Goal: Task Accomplishment & Management: Use online tool/utility

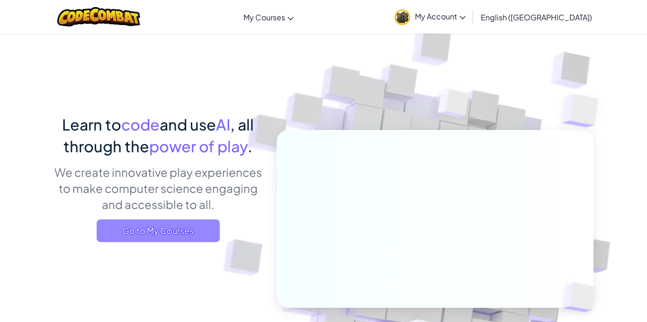
click at [176, 236] on span "Go to My Courses" at bounding box center [158, 231] width 123 height 23
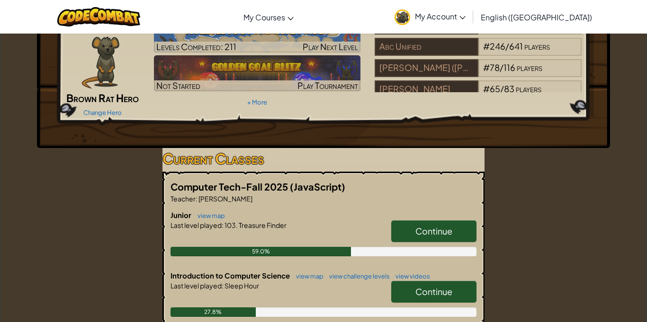
scroll to position [58, 0]
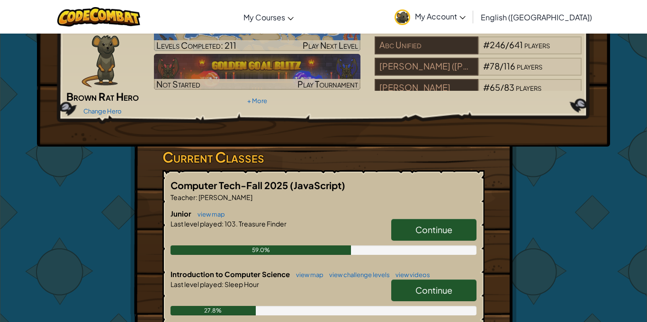
click at [414, 233] on link "Continue" at bounding box center [433, 230] width 85 height 22
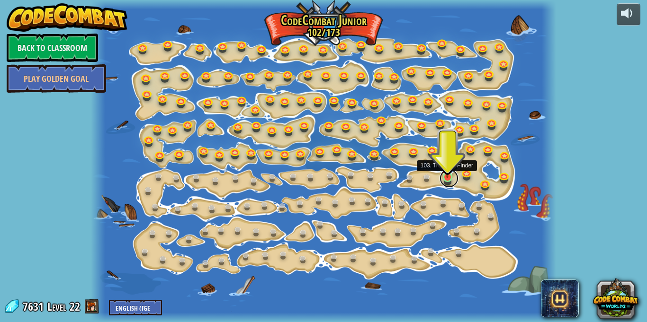
click at [446, 179] on link at bounding box center [448, 178] width 19 height 19
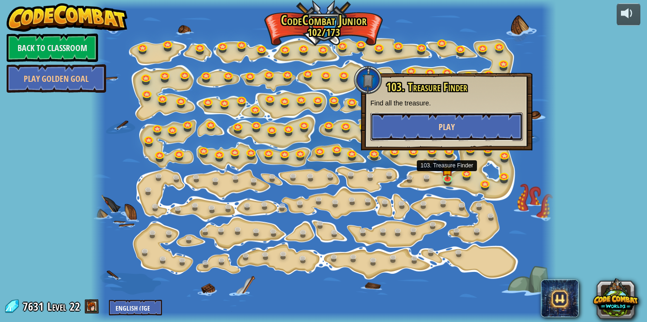
click at [454, 121] on span "Play" at bounding box center [446, 127] width 16 height 12
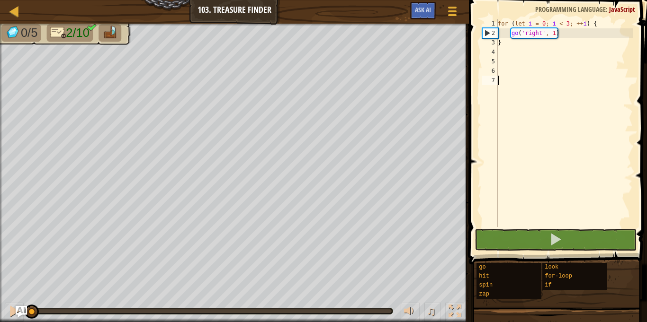
click at [570, 35] on div "for ( let i = 0 ; i < 3 ; ++ i ) { go ( 'right' , 1 ) }" at bounding box center [564, 132] width 137 height 227
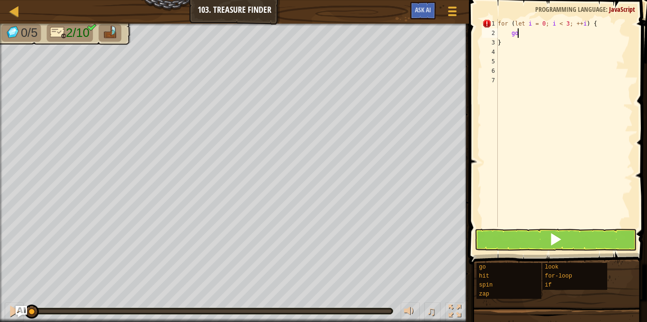
type textarea "g"
type textarea "f"
click at [542, 31] on div "}" at bounding box center [564, 132] width 137 height 227
type textarea "}"
click at [520, 57] on div at bounding box center [564, 132] width 137 height 227
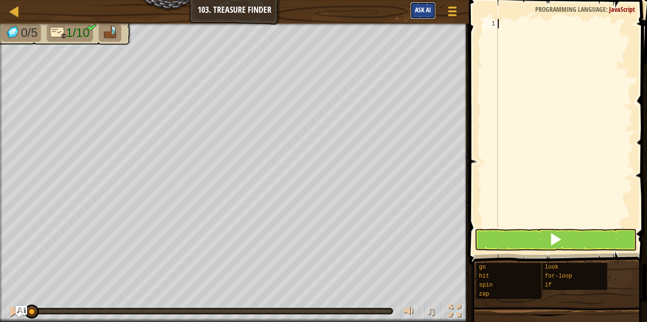
click at [417, 9] on span "Ask AI" at bounding box center [423, 9] width 16 height 9
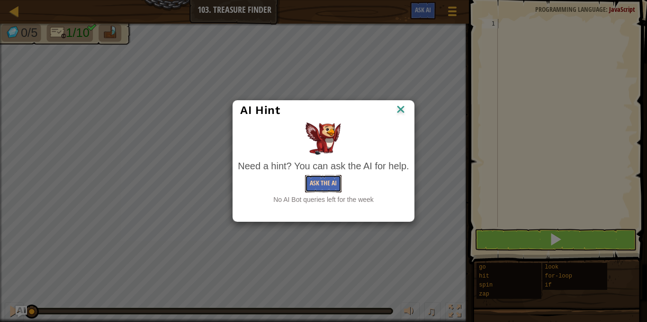
click at [310, 187] on button "Ask the AI" at bounding box center [323, 184] width 36 height 18
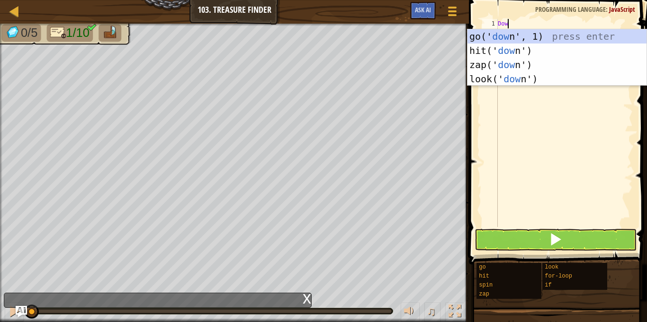
type textarea "Down"
click at [510, 34] on div "go(' down ', 1) press enter hit(' down ') press enter zap(' down ') press enter…" at bounding box center [556, 71] width 179 height 85
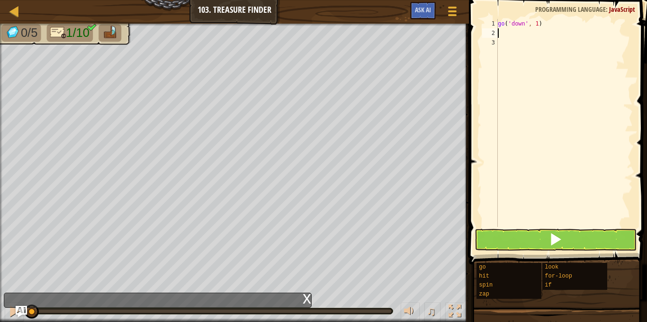
scroll to position [4, 0]
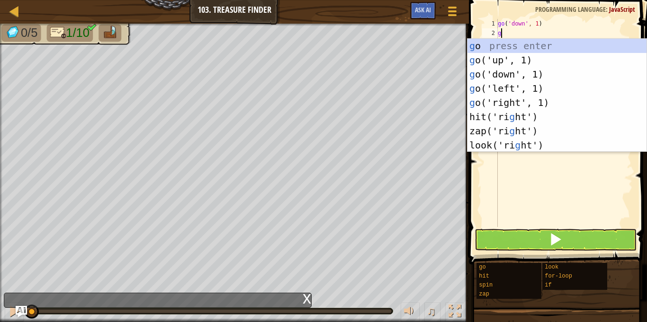
type textarea "go"
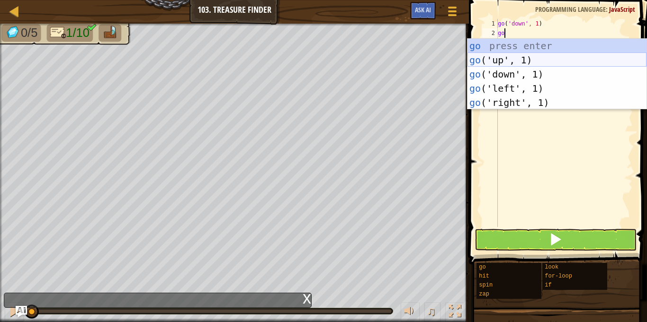
click at [517, 55] on div "go press enter go ('up', 1) press enter go ('down', 1) press enter go ('left', …" at bounding box center [556, 88] width 179 height 99
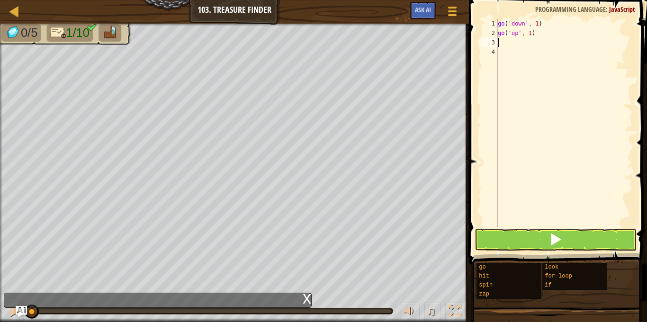
scroll to position [4, 0]
click at [530, 33] on div "go ( 'down' , 1 ) go ( 'up' , 1 )" at bounding box center [564, 132] width 137 height 227
type textarea "go('up', 3)"
click at [511, 39] on div "go ( 'down' , 1 ) go ( 'up' , 3 )" at bounding box center [564, 132] width 137 height 227
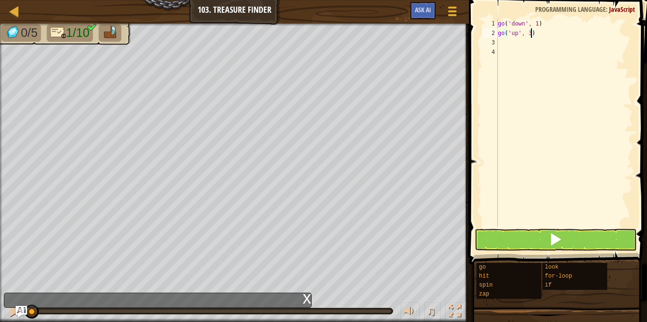
scroll to position [4, 0]
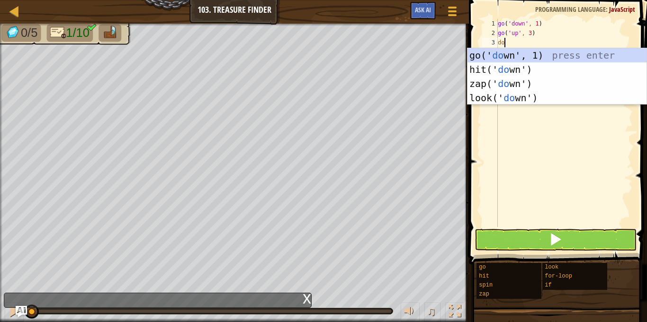
type textarea "dow"
click at [506, 56] on div "go(' dow n', 1) press enter hit(' dow n') press enter zap(' dow n') press enter…" at bounding box center [556, 90] width 179 height 85
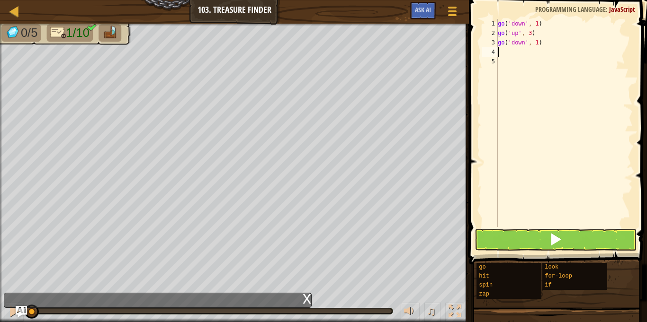
click at [536, 43] on div "go ( 'down' , 1 ) go ( 'up' , 3 ) go ( 'down' , 1 )" at bounding box center [564, 132] width 137 height 227
type textarea "go('down', 2)"
click at [515, 50] on div "go ( 'down' , 1 ) go ( 'up' , 3 ) go ( 'down' , 2 )" at bounding box center [564, 132] width 137 height 227
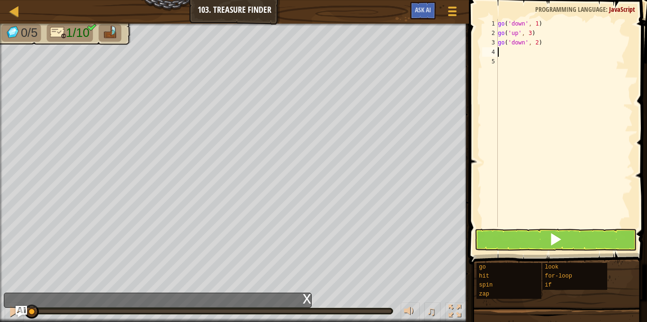
type textarea "go"
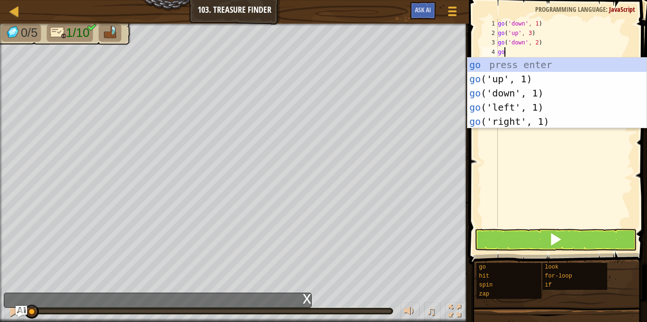
scroll to position [4, 0]
click at [522, 122] on div "go press enter go ('up', 1) press enter go ('down', 1) press enter go ('left', …" at bounding box center [556, 107] width 179 height 99
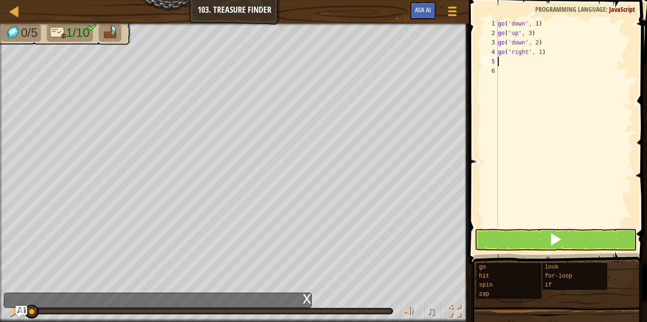
click at [541, 51] on div "go ( 'down' , 1 ) go ( 'up' , 3 ) go ( 'down' , 2 ) go ( 'right' , 1 )" at bounding box center [564, 132] width 137 height 227
type textarea "go('right', 2)"
click at [500, 63] on div "go ( 'down' , 1 ) go ( 'up' , 3 ) go ( 'down' , 2 ) go ( 'right' , 2 )" at bounding box center [564, 132] width 137 height 227
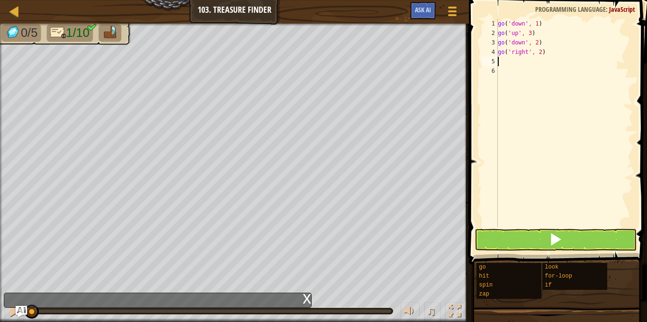
type textarea "go"
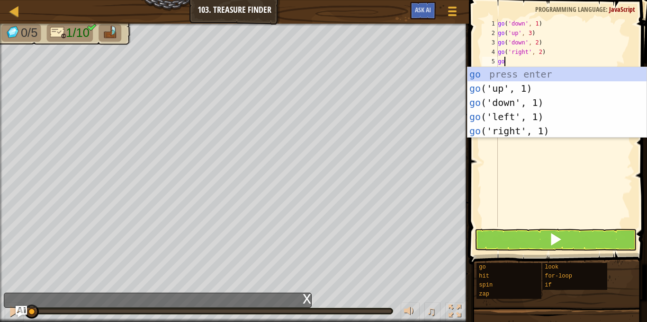
scroll to position [4, 0]
click at [514, 97] on div "go press enter go ('up', 1) press enter go ('down', 1) press enter go ('left', …" at bounding box center [556, 116] width 179 height 99
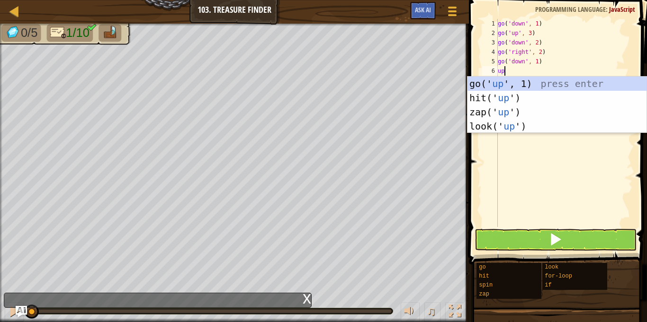
type textarea "u"
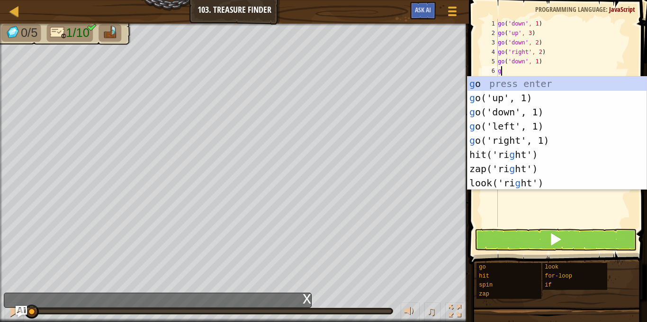
type textarea "go"
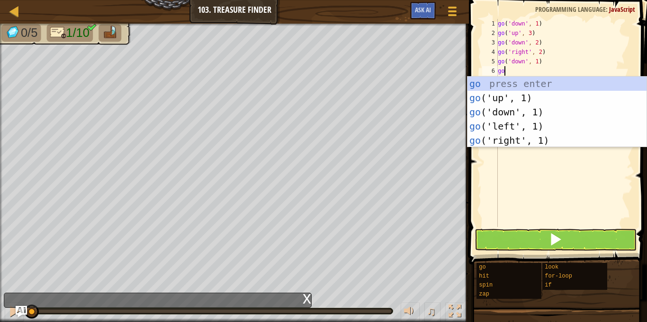
scroll to position [4, 0]
click at [514, 97] on div "go press enter go ('up', 1) press enter go ('down', 1) press enter go ('left', …" at bounding box center [556, 126] width 179 height 99
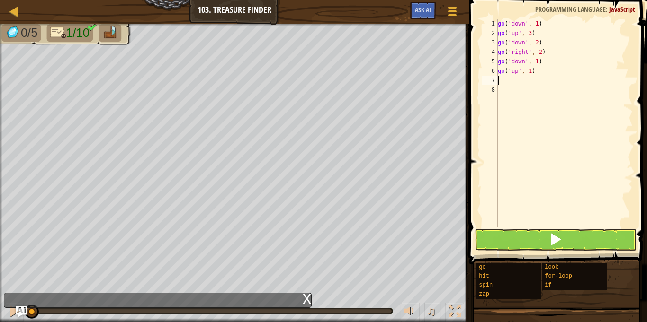
scroll to position [4, 0]
type textarea "go"
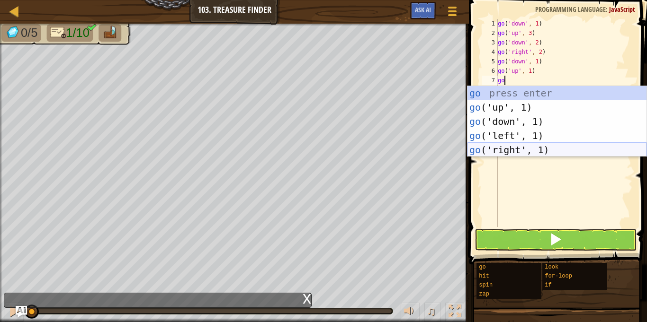
click at [505, 153] on div "go press enter go ('up', 1) press enter go ('down', 1) press enter go ('left', …" at bounding box center [556, 135] width 179 height 99
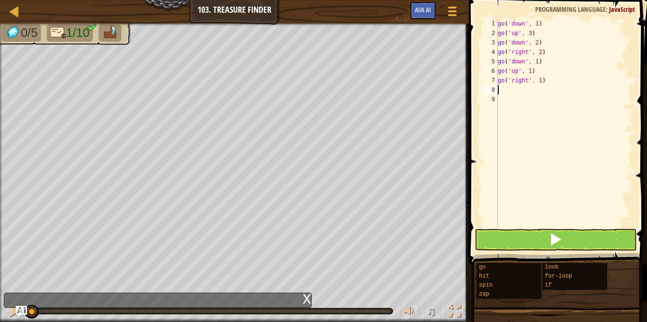
scroll to position [4, 0]
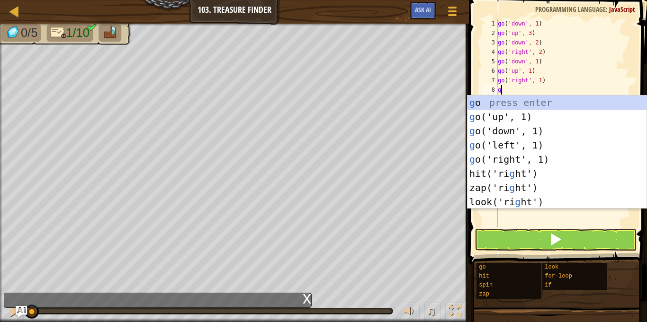
type textarea "go"
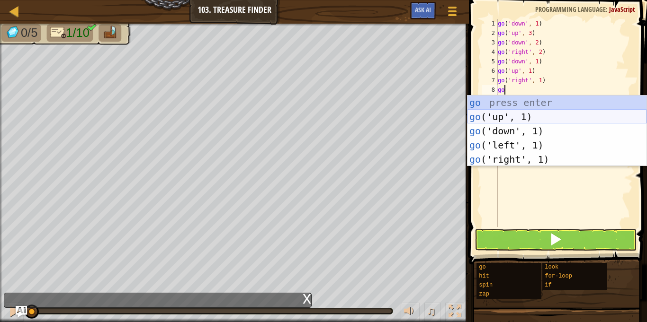
click at [490, 115] on div "go press enter go ('up', 1) press enter go ('down', 1) press enter go ('left', …" at bounding box center [556, 145] width 179 height 99
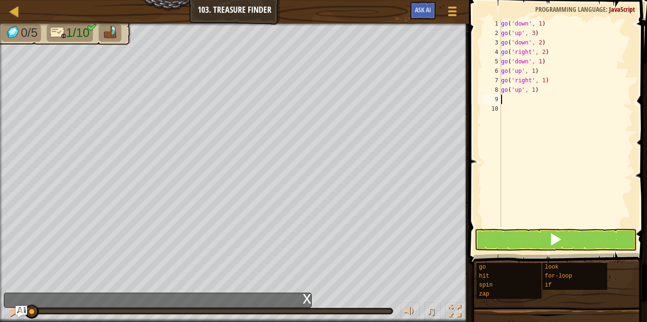
scroll to position [4, 0]
click at [533, 90] on div "go ( 'down' , 1 ) go ( 'up' , 3 ) go ( 'down' , 2 ) go ( 'right' , 2 ) go ( 'do…" at bounding box center [565, 132] width 133 height 227
type textarea "go('up', 2)"
click at [511, 97] on div "go ( 'down' , 1 ) go ( 'up' , 3 ) go ( 'down' , 2 ) go ( 'right' , 2 ) go ( 'do…" at bounding box center [565, 132] width 133 height 227
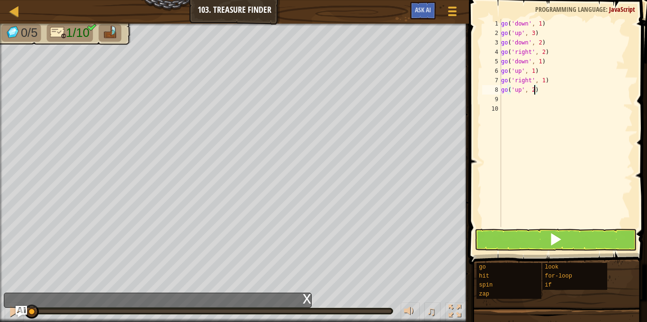
scroll to position [4, 0]
type textarea "go"
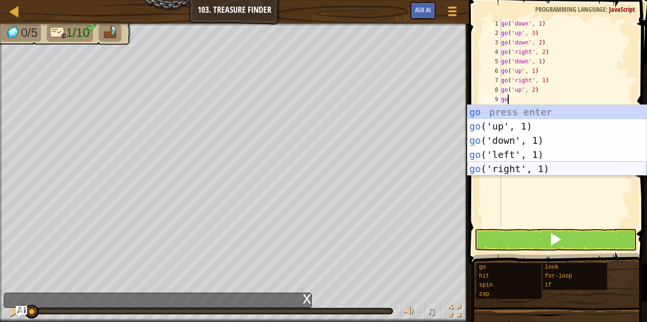
click at [510, 169] on div "go press enter go ('up', 1) press enter go ('down', 1) press enter go ('left', …" at bounding box center [556, 154] width 179 height 99
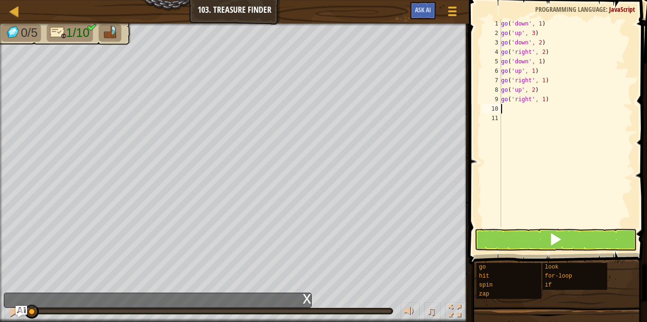
scroll to position [4, 0]
click at [543, 101] on div "go ( 'down' , 1 ) go ( 'up' , 3 ) go ( 'down' , 2 ) go ( 'right' , 2 ) go ( 'do…" at bounding box center [565, 132] width 133 height 227
click at [529, 237] on button at bounding box center [555, 240] width 162 height 22
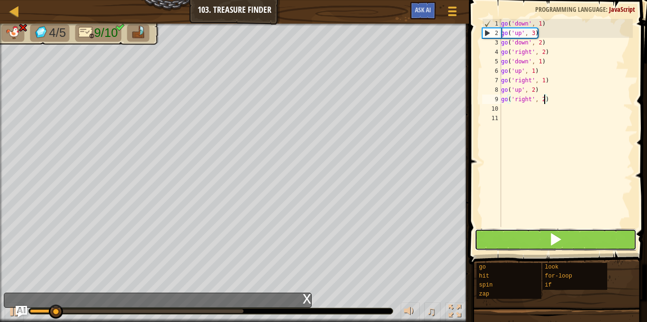
click at [499, 236] on button at bounding box center [555, 240] width 162 height 22
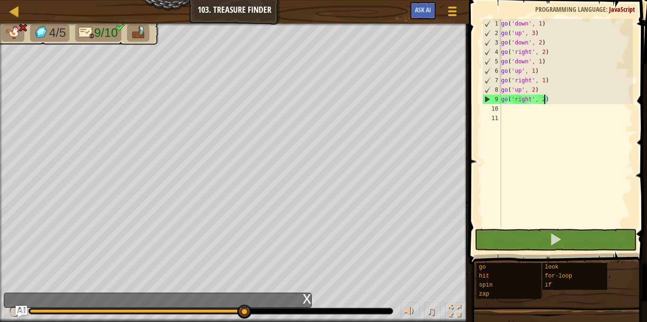
drag, startPoint x: 60, startPoint y: 310, endPoint x: 245, endPoint y: 310, distance: 185.1
click at [243, 310] on div at bounding box center [136, 312] width 213 height 4
click at [540, 90] on div "go ( 'down' , 1 ) go ( 'up' , 3 ) go ( 'down' , 2 ) go ( 'right' , 2 ) go ( 'do…" at bounding box center [565, 132] width 133 height 227
type textarea "go('up', 2)"
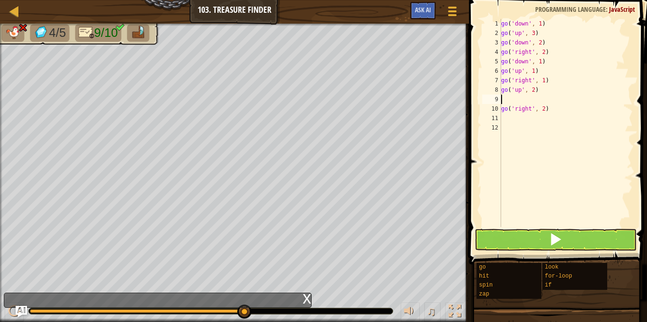
type textarea "go"
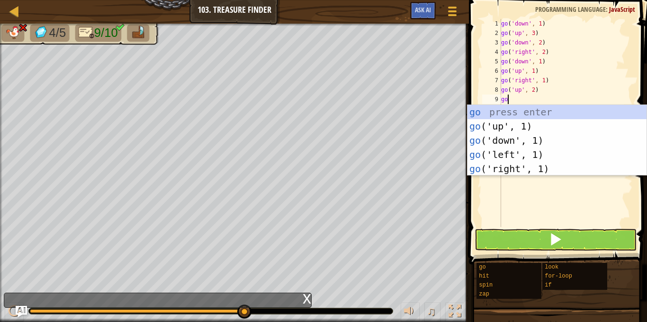
scroll to position [4, 0]
click at [518, 136] on div "go press enter go ('up', 1) press enter go ('down', 1) press enter go ('left', …" at bounding box center [556, 154] width 179 height 99
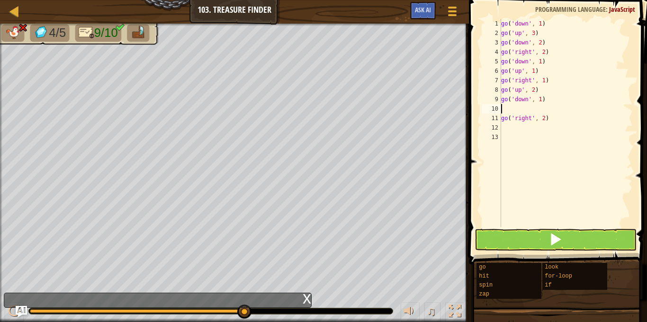
click at [540, 101] on div "go ( 'down' , 1 ) go ( 'up' , 3 ) go ( 'down' , 2 ) go ( 'right' , 2 ) go ( 'do…" at bounding box center [565, 132] width 133 height 227
type textarea "go('down', 2)"
click at [520, 109] on div "go ( 'down' , 1 ) go ( 'up' , 3 ) go ( 'down' , 2 ) go ( 'right' , 2 ) go ( 'do…" at bounding box center [565, 132] width 133 height 227
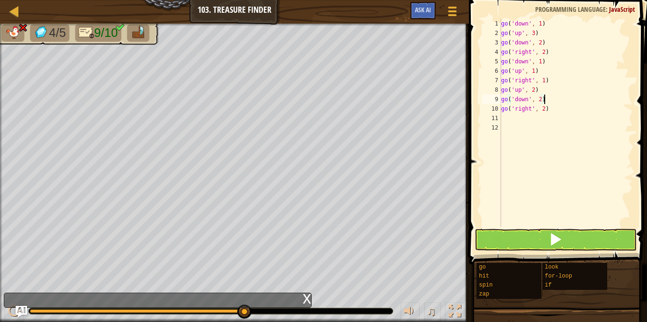
type textarea "go('down', 2)"
click at [520, 235] on button at bounding box center [555, 240] width 162 height 22
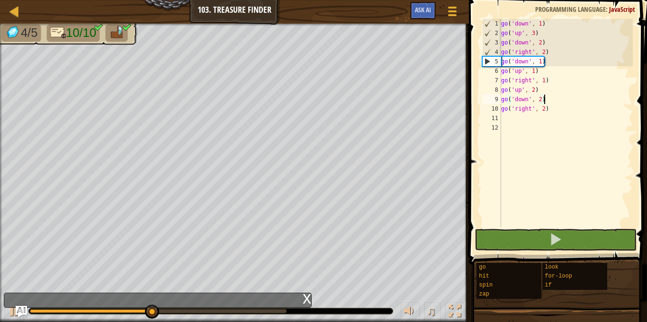
click at [502, 132] on div "go ( 'down' , 1 ) go ( 'up' , 3 ) go ( 'down' , 2 ) go ( 'right' , 2 ) go ( 'do…" at bounding box center [565, 132] width 133 height 227
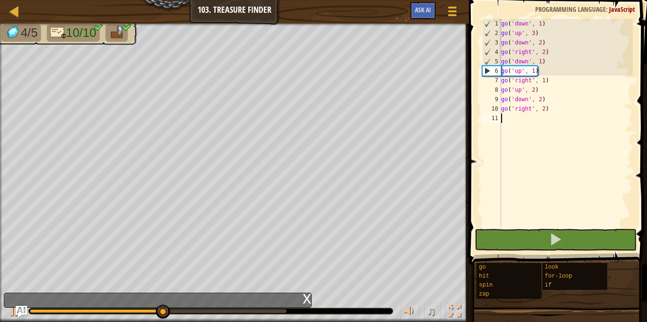
type textarea "go('right', 2)"
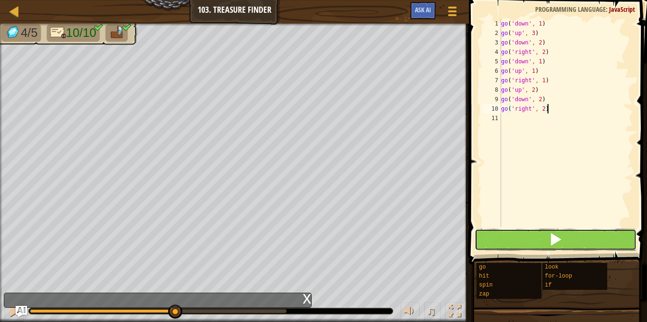
click at [512, 237] on button at bounding box center [555, 240] width 162 height 22
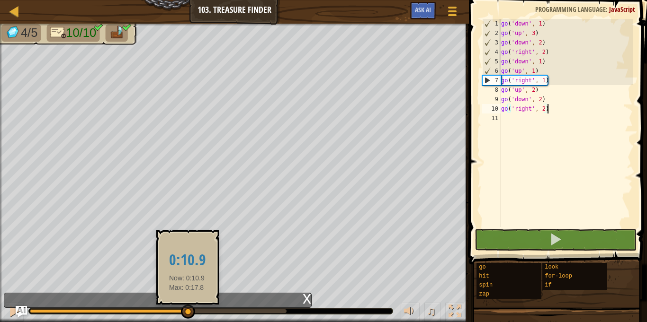
drag, startPoint x: 50, startPoint y: 310, endPoint x: 191, endPoint y: 310, distance: 141.5
click at [191, 310] on div at bounding box center [188, 312] width 14 height 14
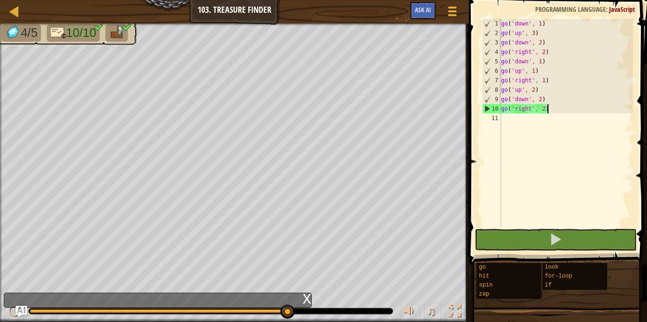
click at [516, 124] on div "go ( 'down' , 1 ) go ( 'up' , 3 ) go ( 'down' , 2 ) go ( 'right' , 2 ) go ( 'do…" at bounding box center [565, 132] width 133 height 227
click at [544, 106] on div "go ( 'down' , 1 ) go ( 'up' , 3 ) go ( 'down' , 2 ) go ( 'right' , 2 ) go ( 'do…" at bounding box center [565, 132] width 133 height 227
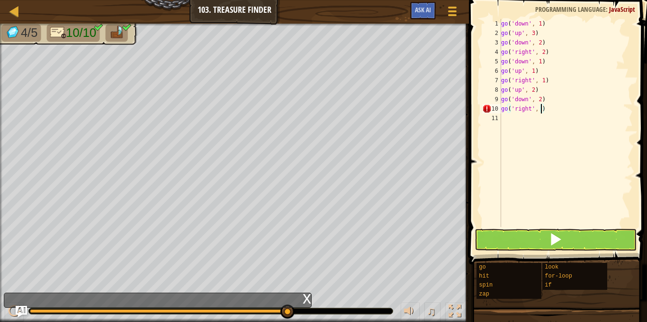
type textarea "go('right', 1)"
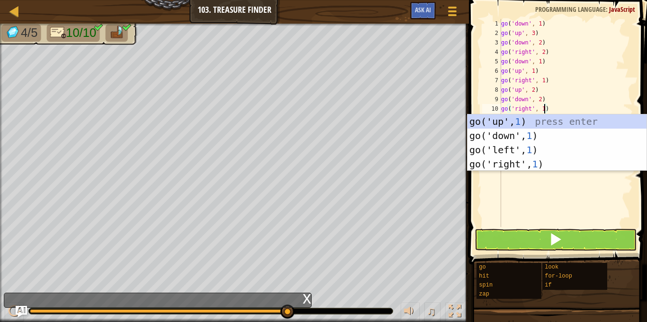
click at [562, 107] on div "go ( 'down' , 1 ) go ( 'up' , 3 ) go ( 'down' , 2 ) go ( 'right' , 2 ) go ( 'do…" at bounding box center [565, 132] width 133 height 227
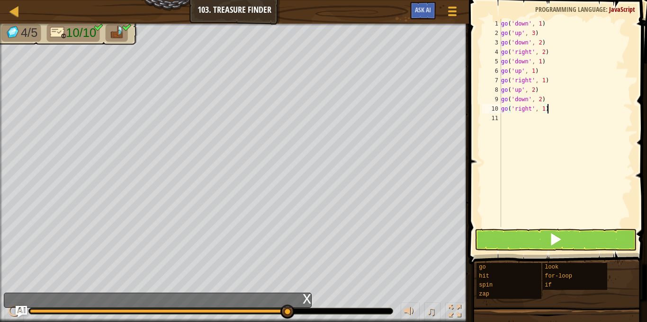
click at [513, 117] on div "go ( 'down' , 1 ) go ( 'up' , 3 ) go ( 'down' , 2 ) go ( 'right' , 2 ) go ( 'do…" at bounding box center [565, 132] width 133 height 227
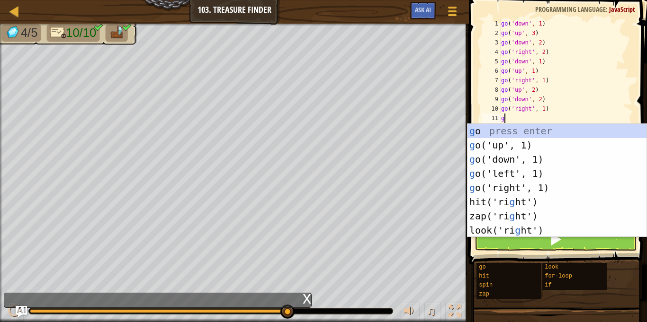
type textarea "go"
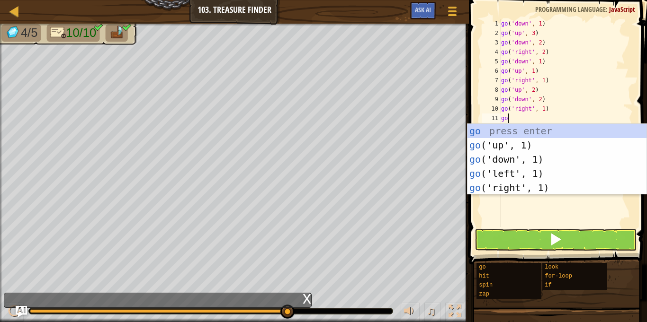
scroll to position [4, 0]
click at [491, 163] on div "go press enter go ('up', 1) press enter go ('down', 1) press enter go ('left', …" at bounding box center [556, 173] width 179 height 99
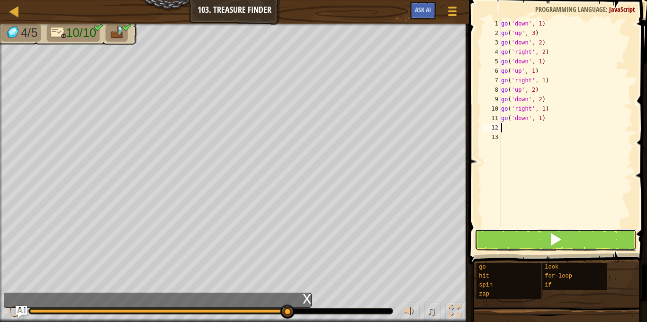
click at [531, 248] on button at bounding box center [555, 240] width 162 height 22
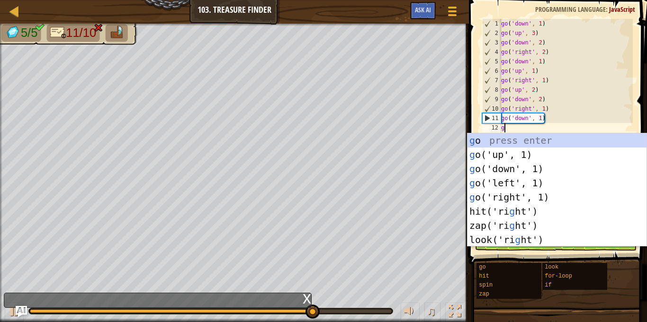
type textarea "go"
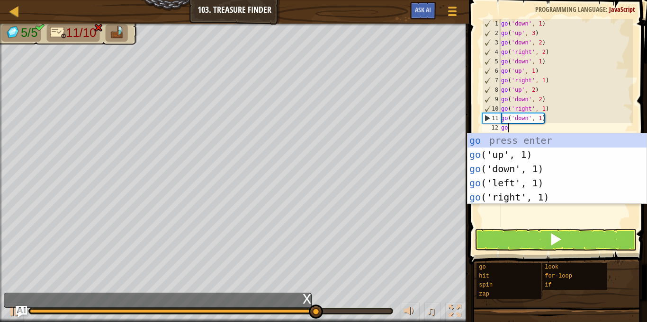
scroll to position [4, 0]
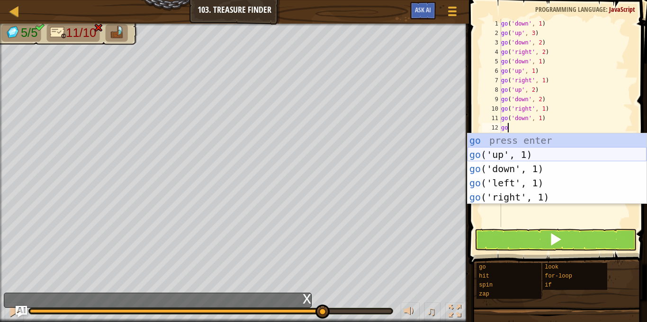
click at [502, 160] on div "go press enter go ('up', 1) press enter go ('down', 1) press enter go ('left', …" at bounding box center [556, 182] width 179 height 99
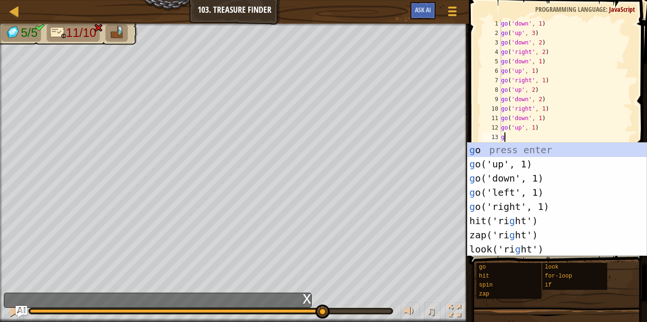
type textarea "go"
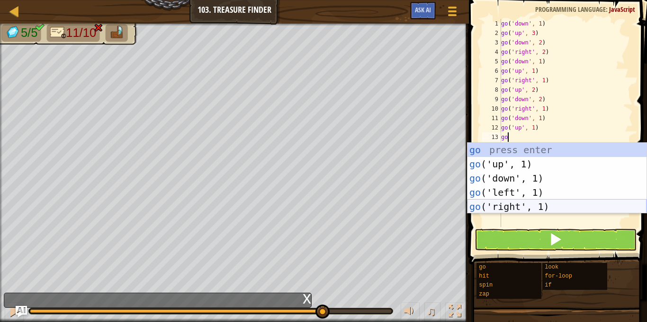
click at [496, 203] on div "go press enter go ('up', 1) press enter go ('down', 1) press enter go ('left', …" at bounding box center [556, 192] width 179 height 99
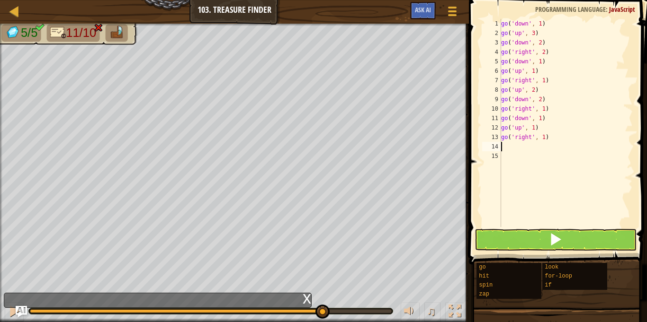
scroll to position [4, 0]
click at [507, 235] on button at bounding box center [555, 240] width 162 height 22
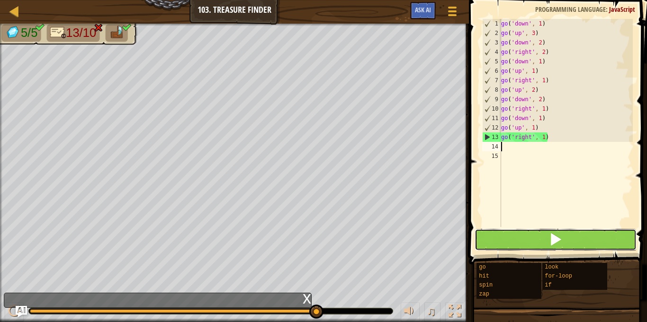
click at [523, 234] on button at bounding box center [555, 240] width 162 height 22
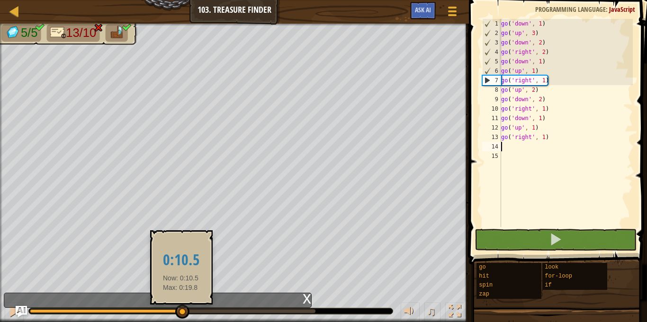
drag, startPoint x: 119, startPoint y: 314, endPoint x: 181, endPoint y: 315, distance: 62.5
click at [181, 315] on div at bounding box center [182, 312] width 14 height 14
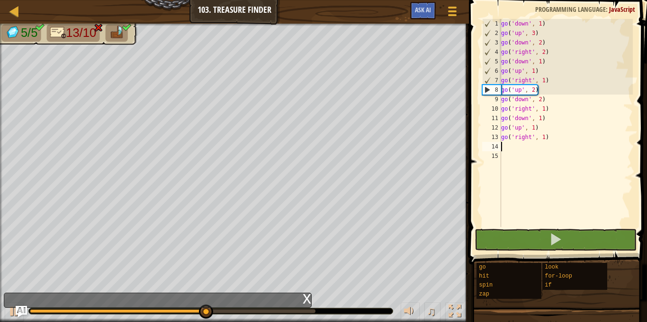
click at [540, 72] on div "go ( 'down' , 1 ) go ( 'up' , 3 ) go ( 'down' , 2 ) go ( 'right' , 2 ) go ( 'do…" at bounding box center [565, 132] width 133 height 227
type textarea "go('up', 1)"
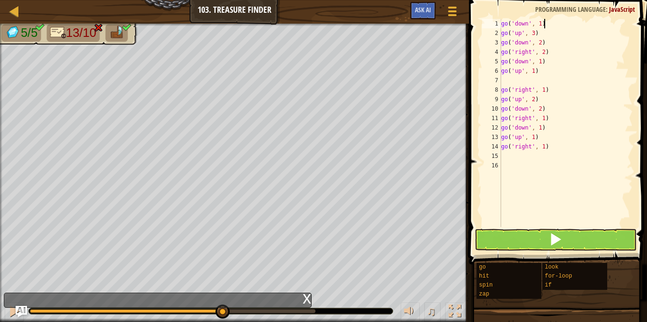
click at [544, 22] on div "go ( 'down' , 1 ) go ( 'up' , 3 ) go ( 'down' , 2 ) go ( 'right' , 2 ) go ( 'do…" at bounding box center [565, 132] width 133 height 227
type textarea "g"
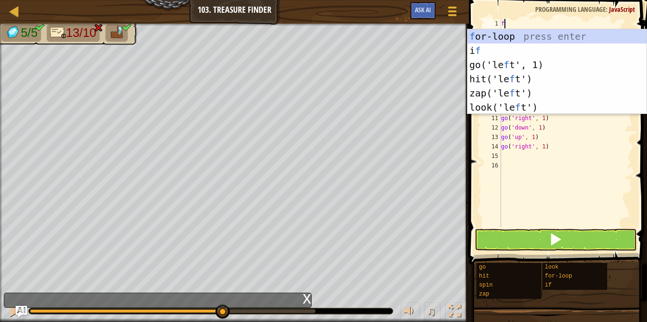
scroll to position [4, 1]
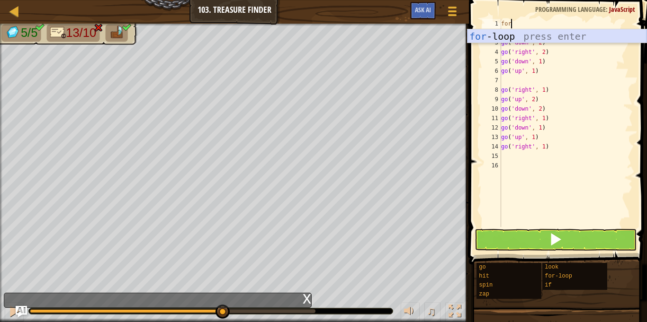
click at [516, 33] on div "for -loop press enter" at bounding box center [556, 50] width 179 height 43
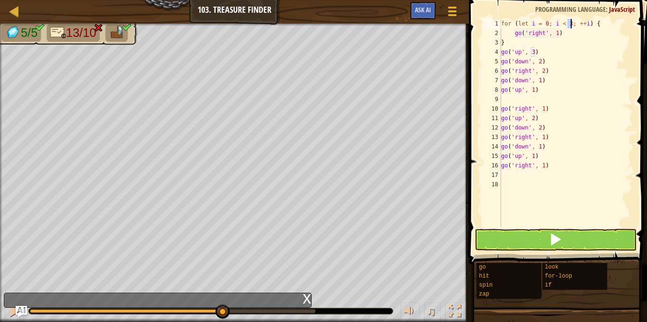
click at [543, 35] on div "for ( let i = 0 ; i < 3 ; ++ i ) { go ( 'right' , 1 ) } go ( 'up' , 3 ) go ( 'd…" at bounding box center [565, 132] width 133 height 227
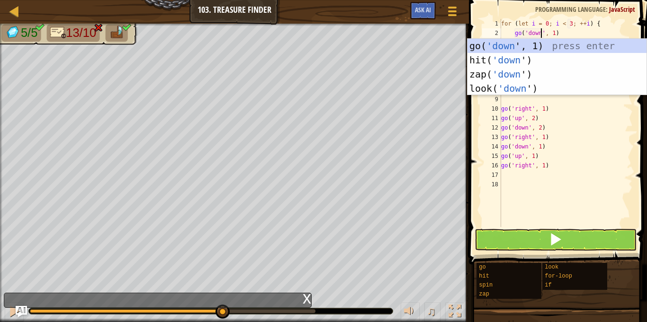
scroll to position [4, 6]
click at [586, 157] on div "for ( let i = 0 ; i < 3 ; ++ i ) { go ( 'down' , 1 ) } go ( 'up' , 3 ) go ( 'do…" at bounding box center [565, 132] width 133 height 227
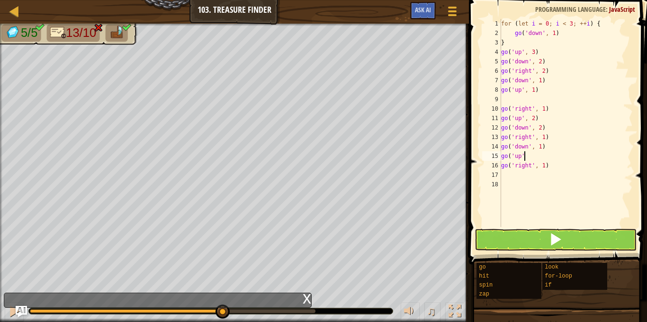
scroll to position [4, 3]
click at [591, 21] on div "for ( let i = 0 ; i < 3 ; ++ i ) { go ( 'down' , 1 ) } go ( 'up' , 3 ) go ( 'do…" at bounding box center [565, 132] width 133 height 227
click at [511, 44] on div "for ( let i = 0 ; i < 3 ; ++ i ) { go ( 'down' , 1 ) } go ( 'up' , 3 ) go ( 'do…" at bounding box center [565, 132] width 133 height 227
type textarea "}"
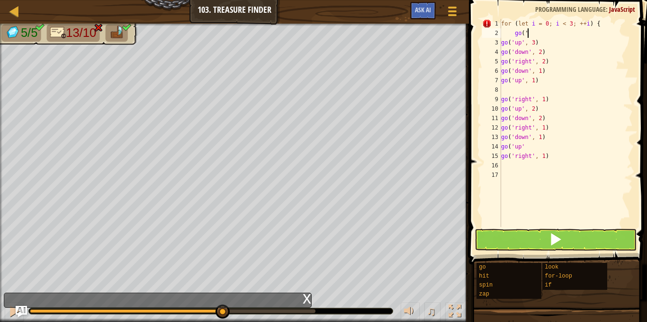
type textarea "g"
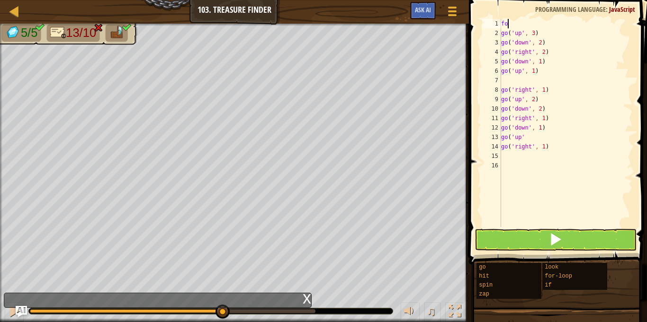
type textarea "f"
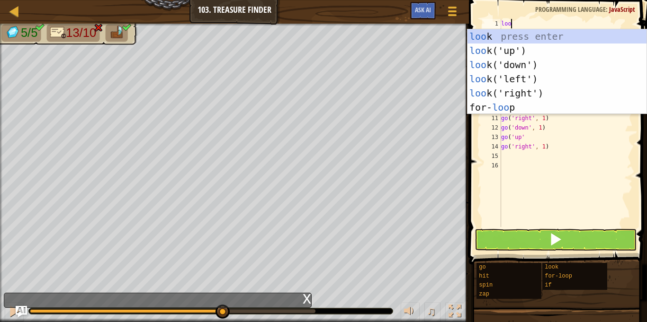
scroll to position [4, 1]
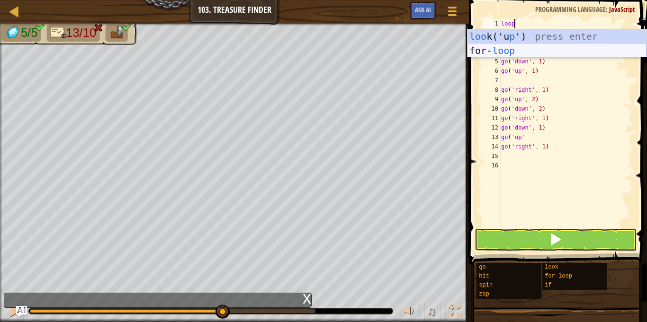
click at [509, 47] on div "loo k('u p ') press enter for- loop press enter" at bounding box center [556, 57] width 179 height 57
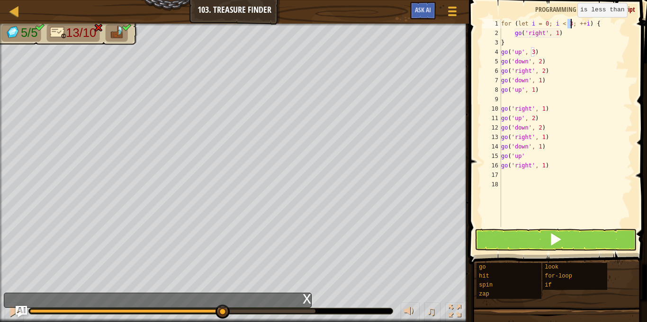
scroll to position [4, 10]
click at [565, 36] on div "for ( let i = 0 ; i < 2 ; ++ i ) { go ( 'right' , 1 ) } go ( 'up' , 3 ) go ( 'd…" at bounding box center [565, 132] width 133 height 227
type textarea "g"
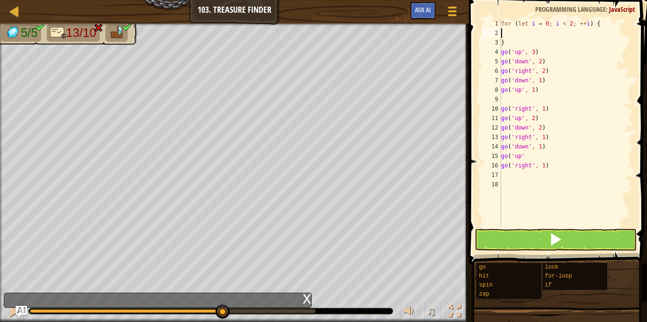
type textarea "for (let i = 0; i < 2; ++i) {"
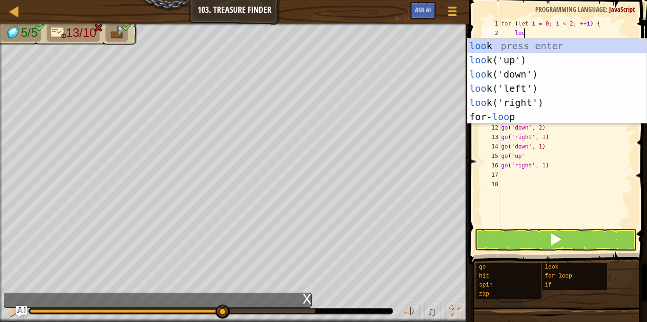
scroll to position [4, 3]
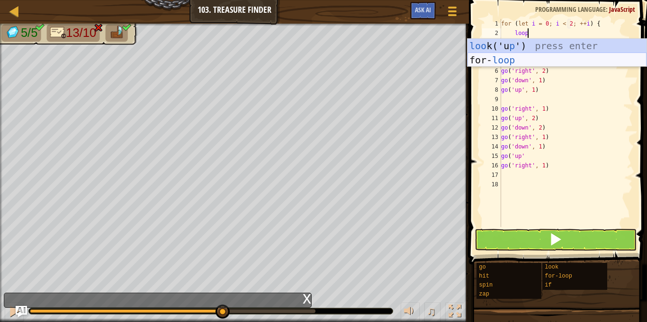
click at [522, 56] on div "loo k('u p ') press enter for- loop press enter" at bounding box center [556, 67] width 179 height 57
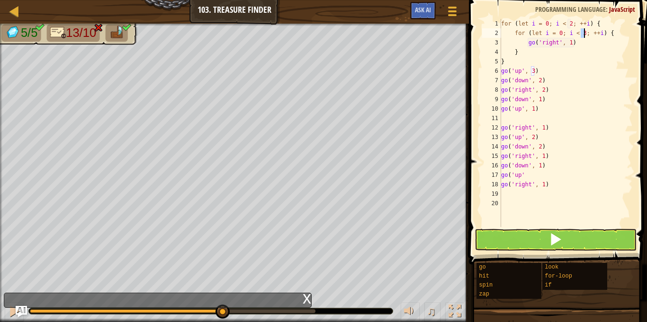
scroll to position [4, 12]
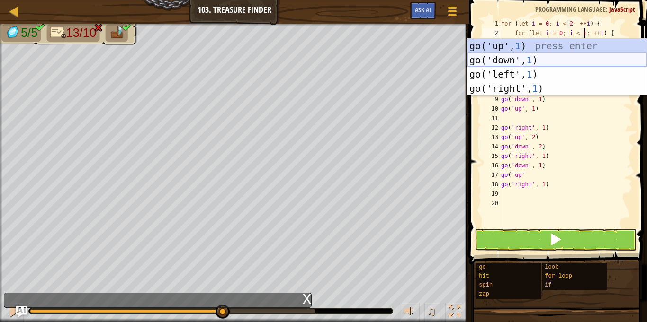
click at [520, 60] on div "go('up', 1 ) press enter go('down', 1 ) press enter go('left', 1 ) press enter …" at bounding box center [556, 81] width 179 height 85
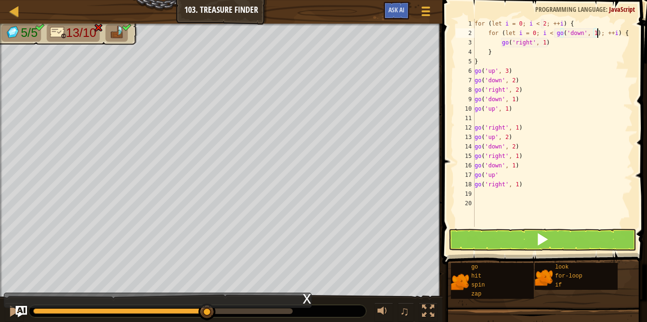
click at [556, 42] on div "for ( let i = 0 ; i < 2 ; ++ i ) { for ( let i = 0 ; i < go ( 'down' , 1 ) ; ++…" at bounding box center [552, 132] width 160 height 227
type textarea "g"
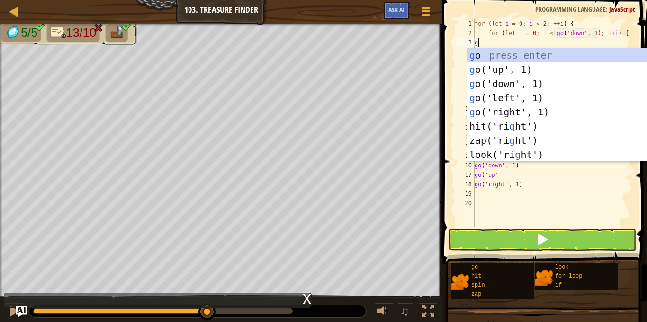
type textarea "go"
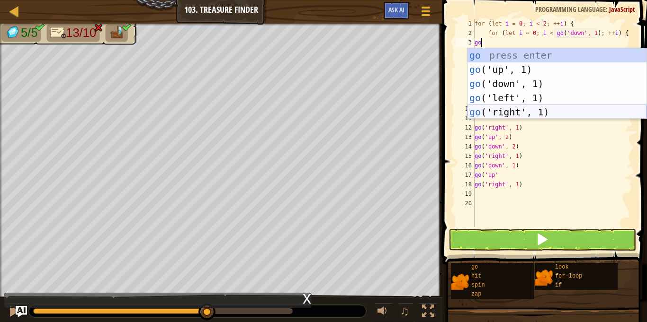
click at [506, 106] on div "go press enter go ('up', 1) press enter go ('down', 1) press enter go ('left', …" at bounding box center [556, 97] width 179 height 99
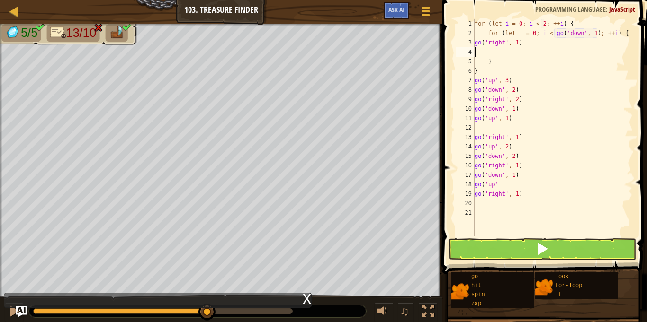
scroll to position [4, 0]
click at [519, 43] on div "for ( let i = 0 ; i < 2 ; ++ i ) { for ( let i = 0 ; i < go ( 'down' , 1 ) ; ++…" at bounding box center [552, 137] width 160 height 237
type textarea "go('right', 2)"
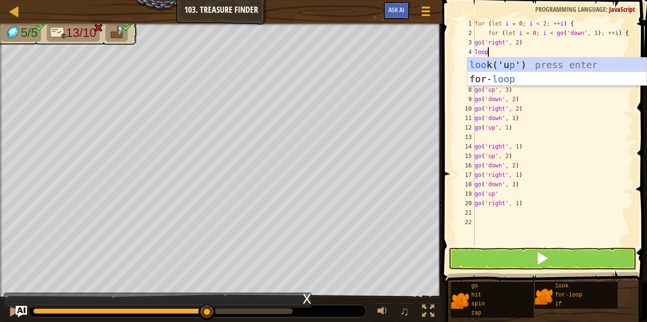
scroll to position [4, 1]
click at [500, 80] on div "loo k('u p ') press enter for- loop press enter" at bounding box center [556, 86] width 179 height 57
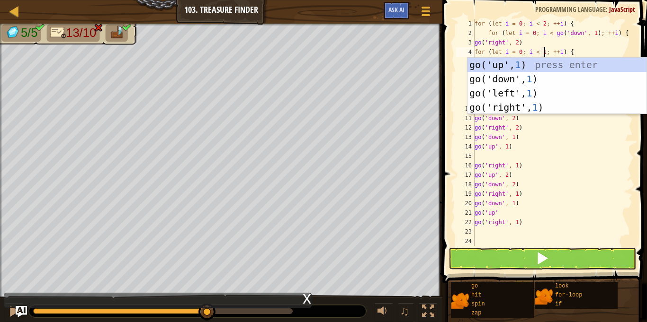
scroll to position [4, 10]
click at [501, 80] on div "go('up', 1 ) press enter go('down', 1 ) press enter go('left', 1 ) press enter …" at bounding box center [556, 100] width 179 height 85
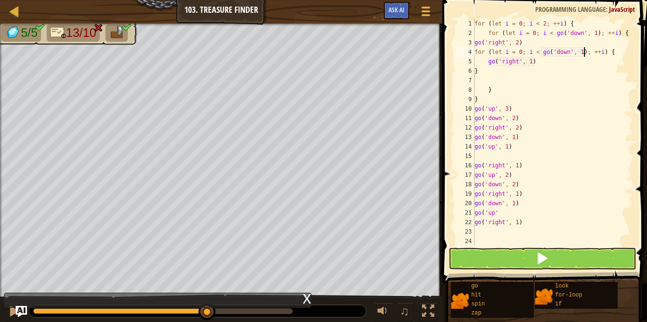
click at [513, 72] on div "for ( let i = 0 ; i < 2 ; ++ i ) { for ( let i = 0 ; i < go ( 'down' , 1 ) ; ++…" at bounding box center [552, 142] width 160 height 246
type textarea "}"
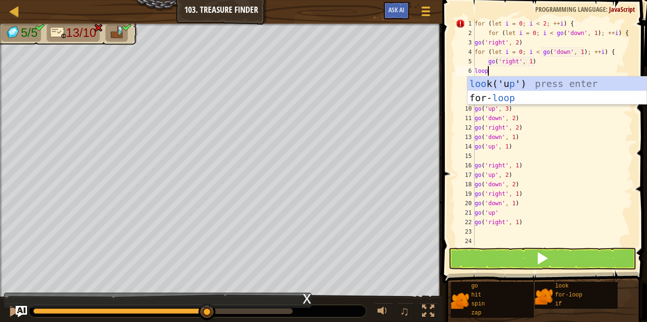
scroll to position [4, 1]
click at [494, 100] on div "loo k('u p ') press enter for- loop press enter" at bounding box center [556, 105] width 179 height 57
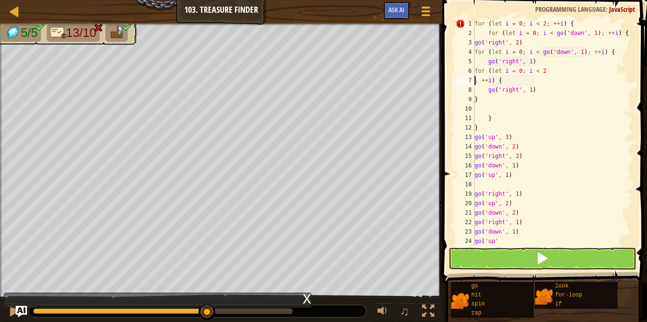
scroll to position [4, 3]
click at [547, 71] on div "for ( let i = 0 ; i < 2 ; ++ i ) { for ( let i = 0 ; i < go ( 'down' , 1 ) ; ++…" at bounding box center [552, 142] width 160 height 246
type textarea "f"
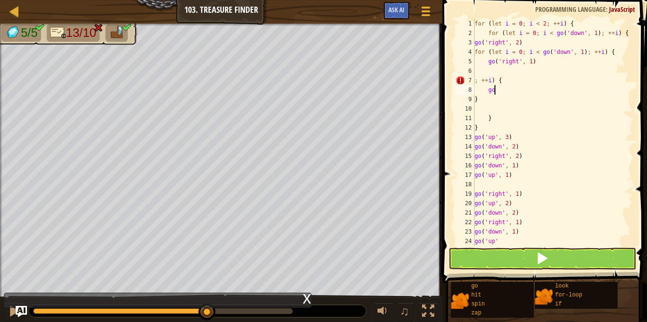
type textarea "g"
type textarea ";"
click at [420, 18] on div at bounding box center [425, 11] width 13 height 14
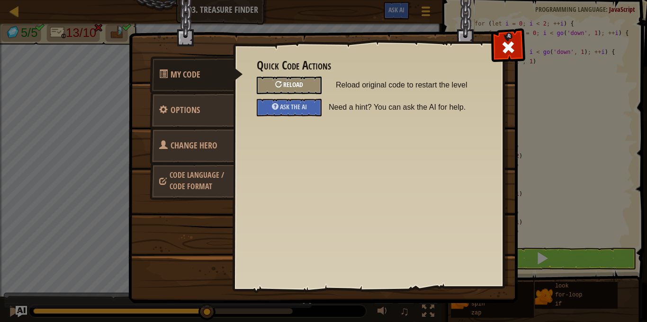
click at [284, 86] on span "Reload" at bounding box center [293, 84] width 20 height 9
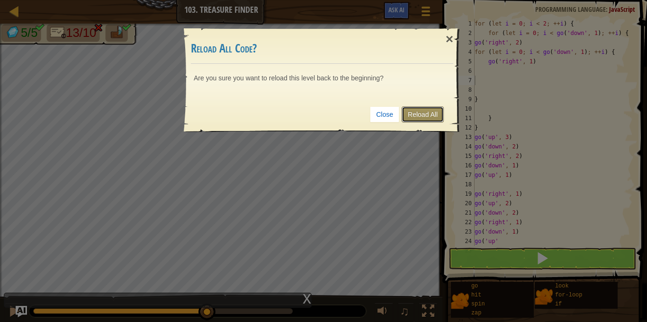
click at [425, 119] on link "Reload All" at bounding box center [422, 114] width 42 height 16
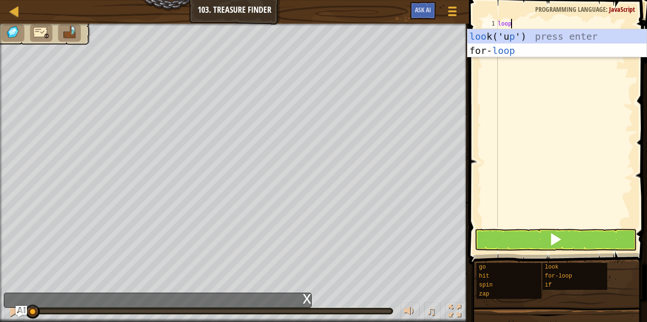
scroll to position [4, 1]
click at [520, 49] on div "loo k('u p ') press enter for- loop press enter" at bounding box center [556, 57] width 179 height 57
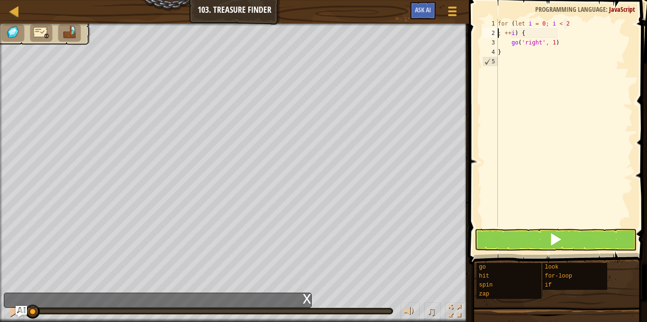
scroll to position [4, 3]
click at [570, 26] on div "for ( let i = 0 ; i < 2 ; ++ i ) { go ( 'right' , 1 ) }" at bounding box center [564, 132] width 137 height 227
type textarea "g"
type textarea "; ++i) {"
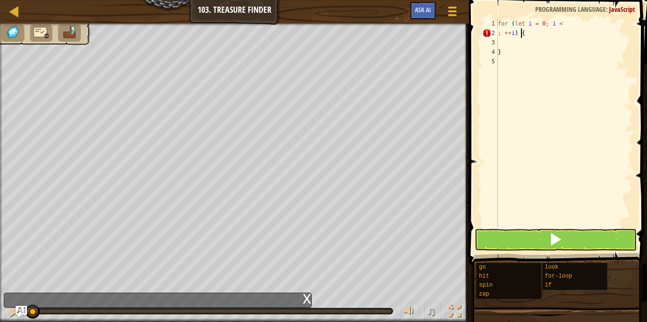
type textarea "}"
type textarea ";"
type textarea "for (let i = 0; i <"
type textarea "f"
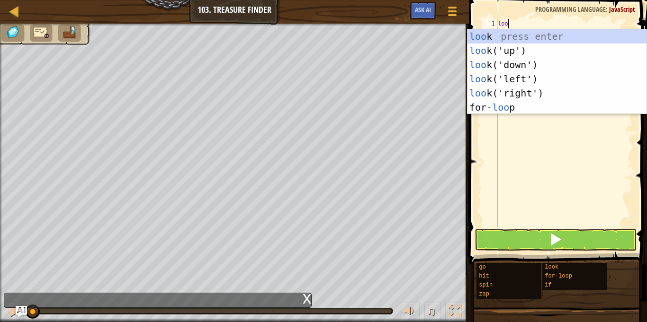
type textarea "loop"
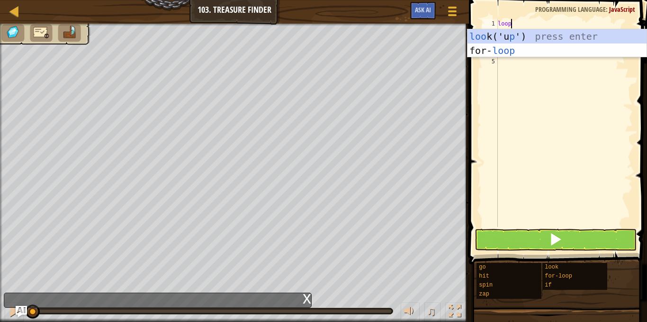
scroll to position [4, 1]
click at [518, 40] on div "loo k('u p ') press enter for- loop press enter" at bounding box center [556, 57] width 179 height 57
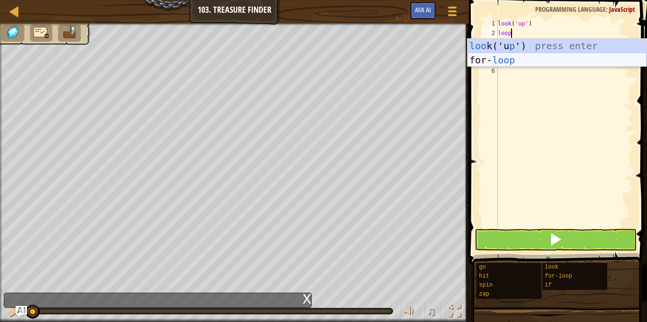
click at [499, 60] on div "loo k('u p ') press enter for- loop press enter" at bounding box center [556, 67] width 179 height 57
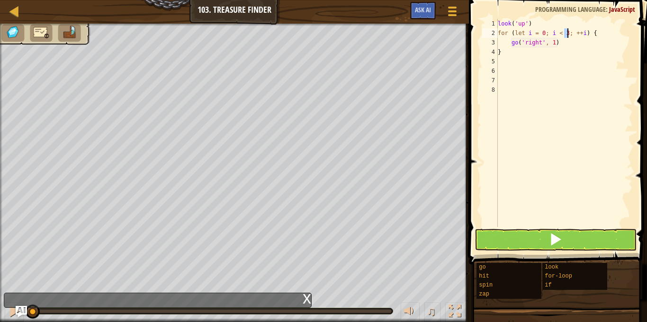
scroll to position [4, 10]
click at [540, 41] on div "look ( 'up' ) for ( let i = 0 ; i < 2 ; ++ i ) { go ( 'right' , 1 ) }" at bounding box center [564, 132] width 137 height 227
type textarea "g"
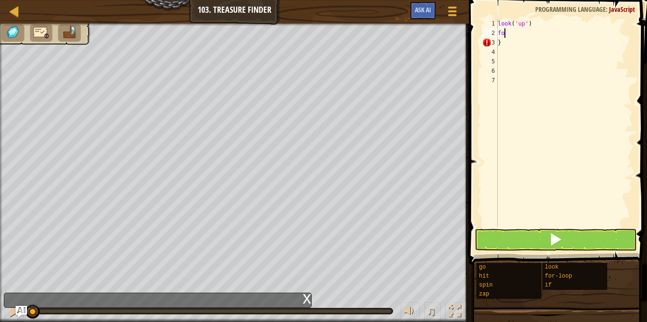
type textarea "f"
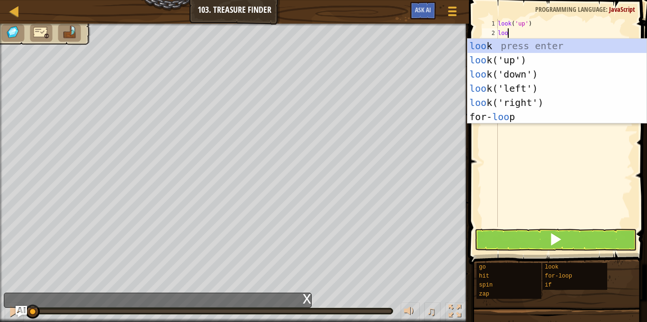
scroll to position [4, 2]
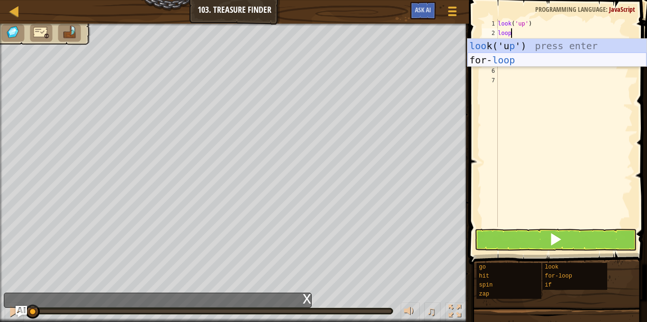
click at [517, 58] on div "loo k('u p ') press enter for- loop press enter" at bounding box center [556, 67] width 179 height 57
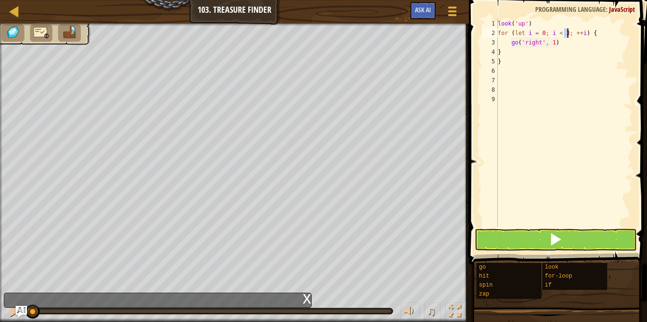
scroll to position [4, 10]
click at [534, 44] on div "look ( 'up' ) for ( let i = 0 ; i < 2 ; ++ i ) { go ( 'right' , 1 ) } }" at bounding box center [564, 132] width 137 height 227
click at [539, 44] on div "look ( 'up' ) for ( let i = 0 ; i < 2 ; ++ i ) { go ( 'right' , 1 ) } }" at bounding box center [564, 132] width 137 height 227
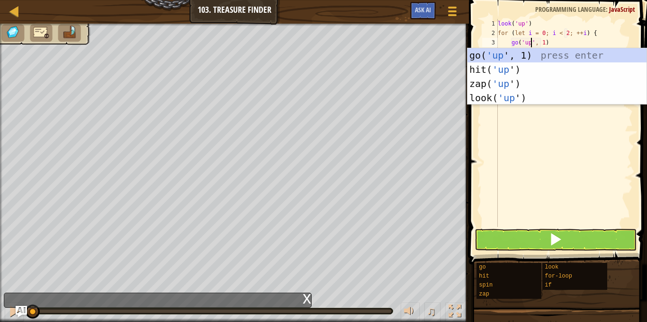
scroll to position [4, 5]
click at [524, 97] on div "go( 'up ', 1) press enter hit( 'up ') press enter zap( 'up ') press enter look(…" at bounding box center [556, 90] width 179 height 85
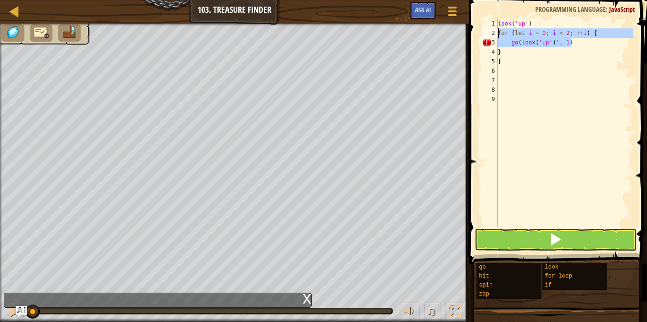
drag, startPoint x: 570, startPoint y: 43, endPoint x: 496, endPoint y: 30, distance: 74.4
click at [496, 30] on div "go(look('up')', 1) 1 2 3 4 5 6 7 8 9 look ( 'up' ) for ( let i = 0 ; i < 2 ; ++…" at bounding box center [556, 123] width 152 height 208
type textarea "for (let i = 0; i < 2; ++i) { go(look('up')', 1)"
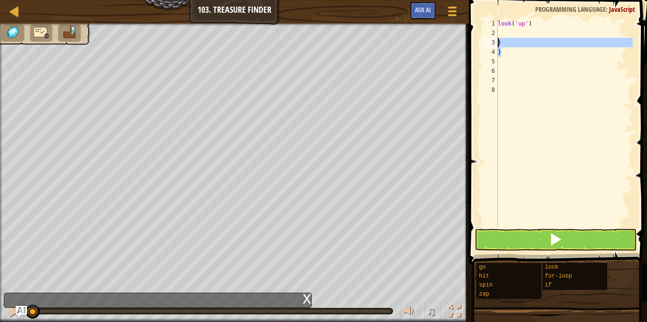
drag, startPoint x: 506, startPoint y: 50, endPoint x: 494, endPoint y: 41, distance: 15.5
click at [494, 41] on div "1 2 3 4 5 6 7 8 look ( 'up' ) } } ההההההההההההההההההההההההההההההההההההההההההההה…" at bounding box center [556, 123] width 152 height 208
type textarea "} }"
click at [500, 32] on div "look ( 'up' )" at bounding box center [564, 132] width 137 height 227
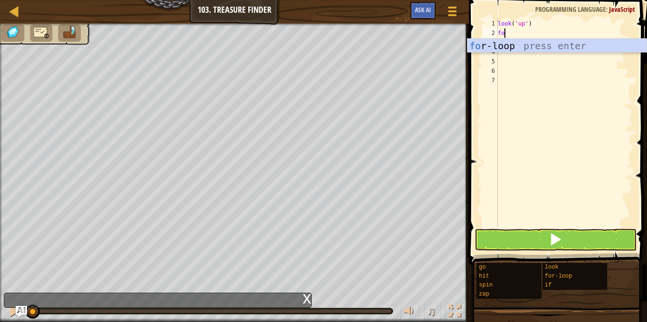
scroll to position [4, 1]
click at [512, 44] on div "for -loop press enter" at bounding box center [556, 60] width 179 height 43
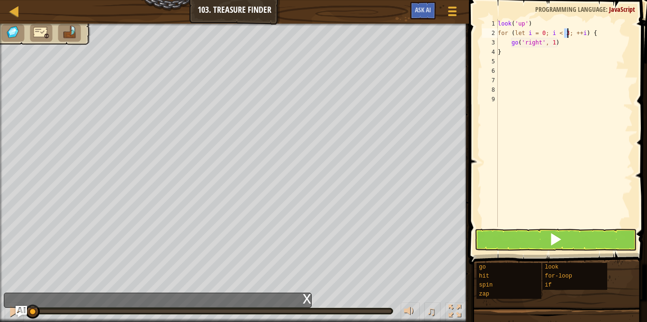
click at [540, 44] on div "look ( 'up' ) for ( let i = 0 ; i < 3 ; ++ i ) { go ( 'right' , 1 ) }" at bounding box center [564, 132] width 137 height 227
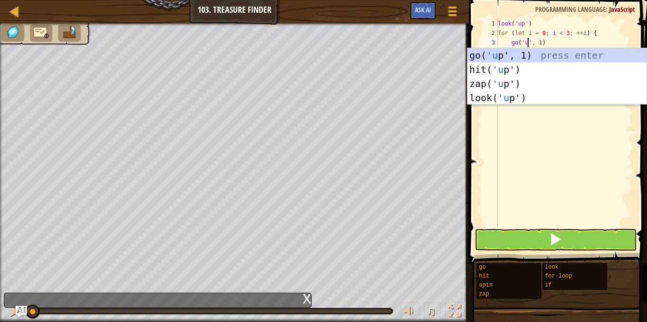
type textarea "go('up', 1)"
click at [525, 174] on div "look ( 'up' ) for ( let i = 0 ; i < 3 ; ++ i ) { go ( 'up' , 1 ) }" at bounding box center [564, 132] width 137 height 227
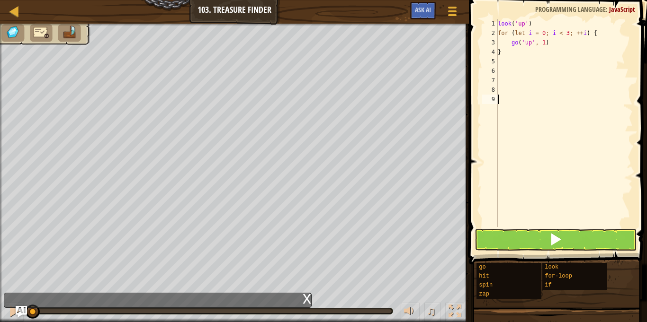
scroll to position [4, 0]
click at [566, 33] on div "look ( 'up' ) for ( let i = 0 ; i < 3 ; ++ i ) { go ( 'up' , 1 ) }" at bounding box center [564, 132] width 137 height 227
click at [549, 45] on div "look ( 'up' ) for ( let i = 0 ; i < 2 ; ++ i ) { go ( 'up' , 1 ) }" at bounding box center [564, 132] width 137 height 227
type textarea "go('up', 1)"
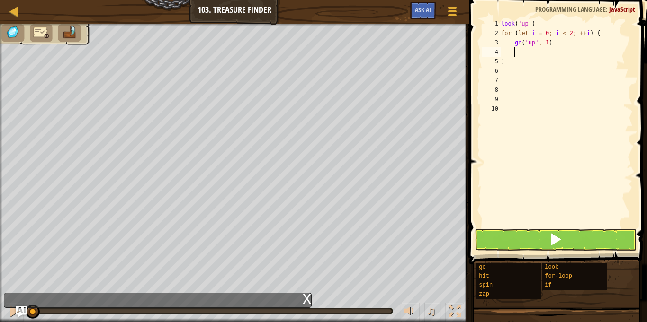
type textarea "go"
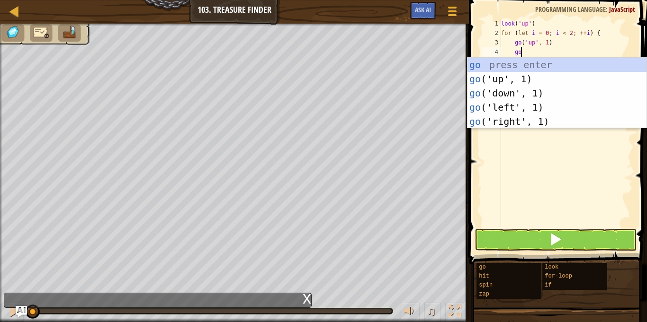
scroll to position [4, 2]
click at [549, 91] on div "go press enter go ('up', 1) press enter go ('down', 1) press enter go ('left', …" at bounding box center [556, 107] width 179 height 99
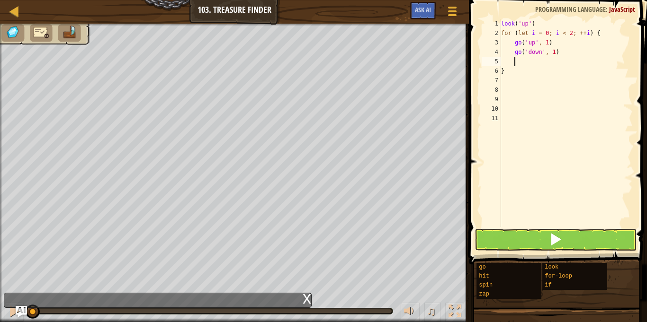
click at [554, 53] on div "look ( 'up' ) for ( let i = 0 ; i < 2 ; ++ i ) { go ( 'up' , 1 ) go ( 'down' , …" at bounding box center [565, 132] width 133 height 227
type textarea "go('down', 2)"
click at [521, 62] on div "look ( 'up' ) for ( let i = 0 ; i < 2 ; ++ i ) { go ( 'up' , 1 ) go ( 'down' , …" at bounding box center [565, 132] width 133 height 227
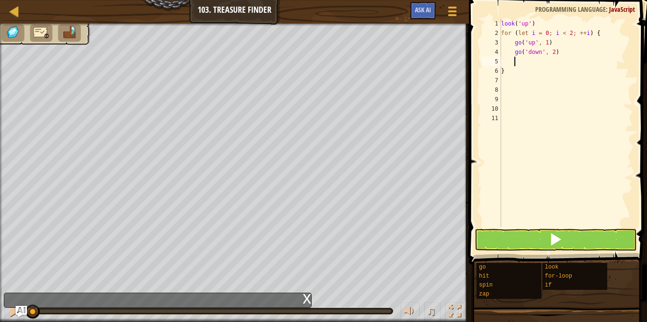
type textarea "go"
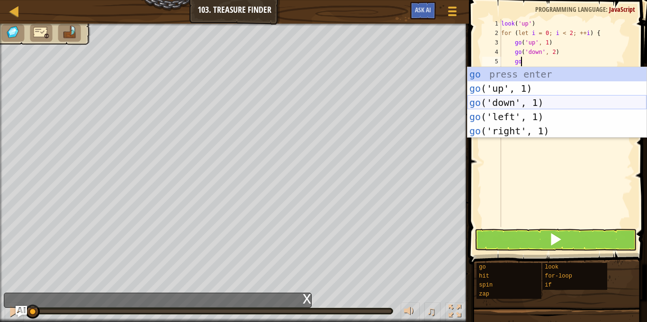
click at [514, 102] on div "go press enter go ('up', 1) press enter go ('down', 1) press enter go ('left', …" at bounding box center [556, 116] width 179 height 99
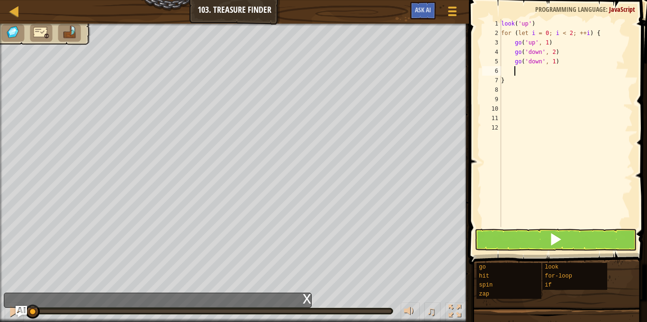
scroll to position [4, 1]
click at [513, 91] on div "look ( 'up' ) for ( let i = 0 ; i < 2 ; ++ i ) { go ( 'up' , 1 ) go ( 'down' , …" at bounding box center [565, 132] width 133 height 227
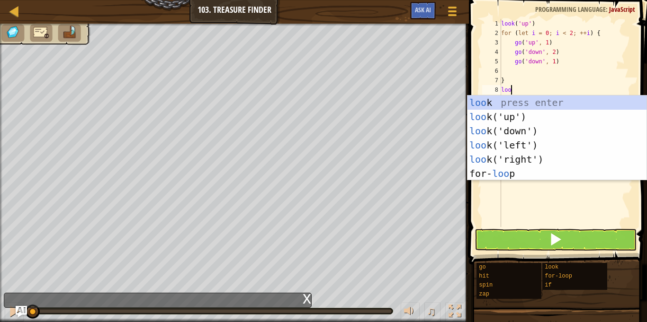
type textarea "look"
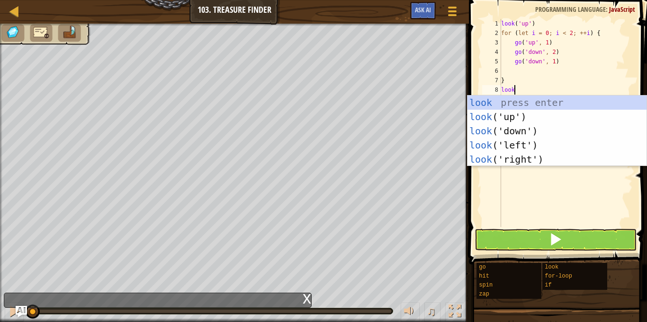
scroll to position [4, 1]
click at [502, 118] on div "look press enter look ('up') press enter look ('down') press enter look ('left'…" at bounding box center [556, 145] width 179 height 99
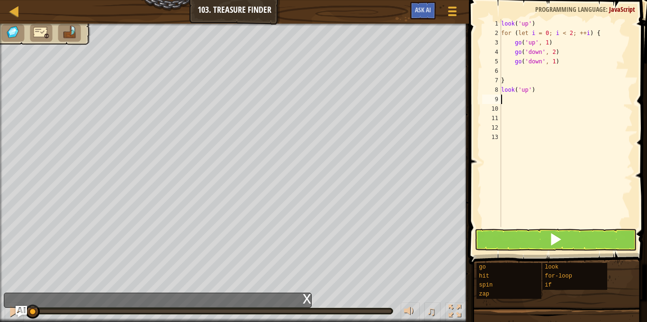
click at [534, 89] on div "look ( 'up' ) for ( let i = 0 ; i < 2 ; ++ i ) { go ( 'up' , 1 ) go ( 'down' , …" at bounding box center [565, 132] width 133 height 227
type textarea "l"
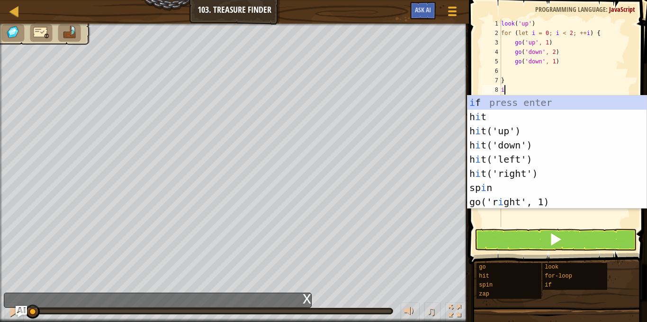
scroll to position [4, 0]
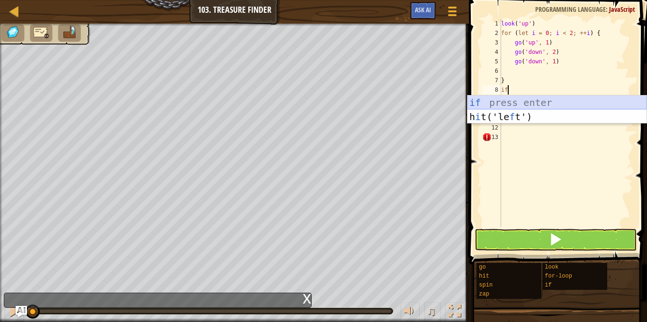
click at [535, 102] on div "if press enter h i t('le f t') press enter" at bounding box center [556, 124] width 179 height 57
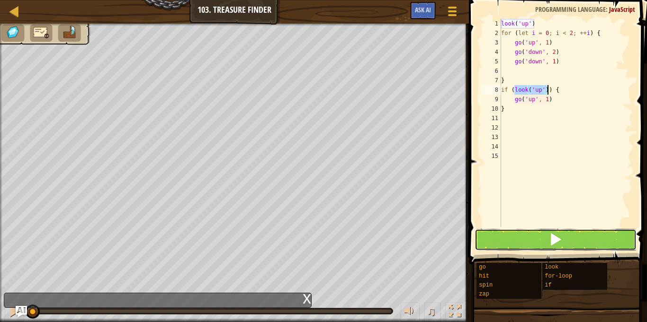
click at [565, 237] on button at bounding box center [555, 240] width 162 height 22
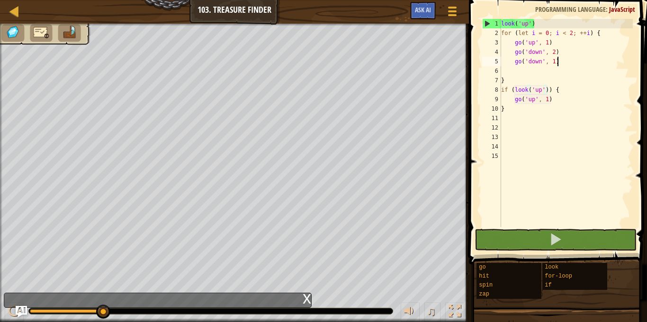
click at [558, 63] on div "look ( 'up' ) for ( let i = 0 ; i < 2 ; ++ i ) { go ( 'up' , 1 ) go ( 'down' , …" at bounding box center [565, 132] width 133 height 227
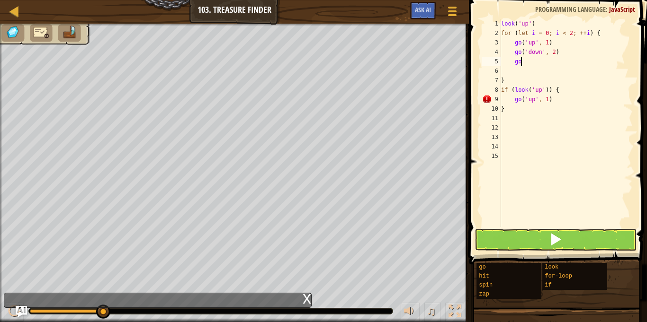
type textarea "g"
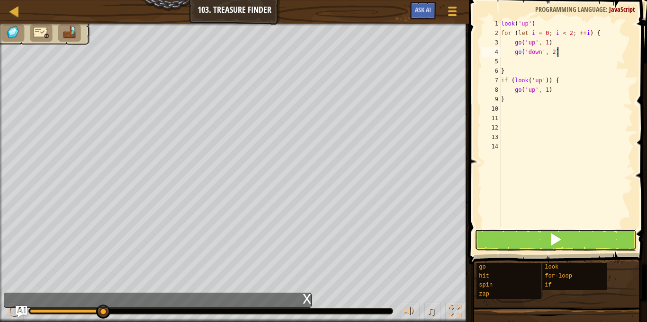
click at [526, 242] on button at bounding box center [555, 240] width 162 height 22
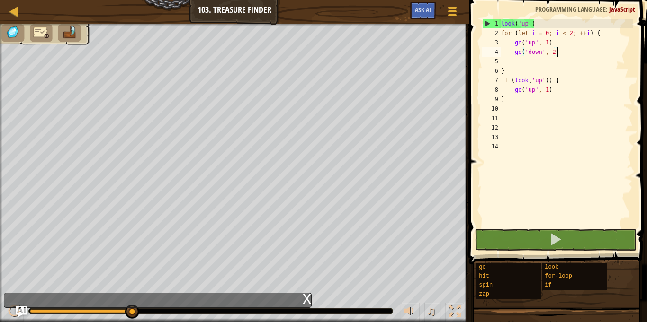
click at [519, 98] on div "look ( 'up' ) for ( let i = 0 ; i < 2 ; ++ i ) { go ( 'up' , 1 ) go ( 'down' , …" at bounding box center [565, 132] width 133 height 227
type textarea "}"
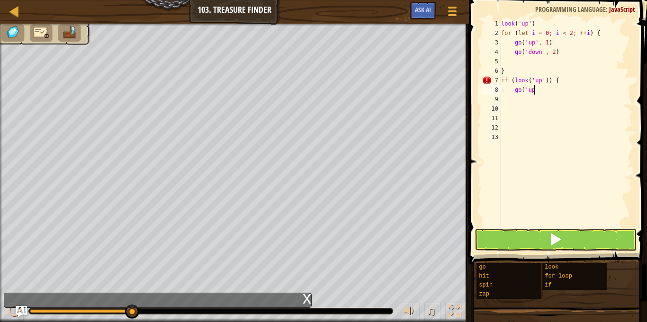
type textarea "g"
type textarea "i"
type textarea "}"
type textarea "g"
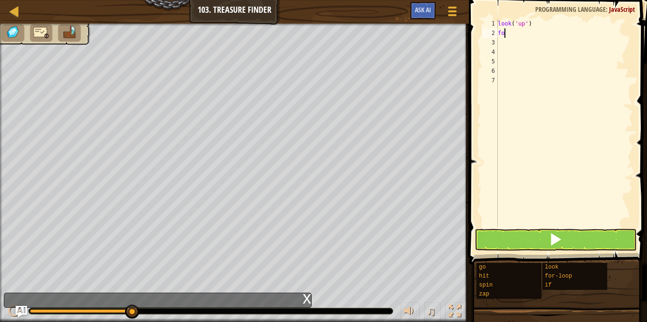
type textarea "f"
type textarea "l"
click at [9, 11] on div at bounding box center [15, 11] width 12 height 12
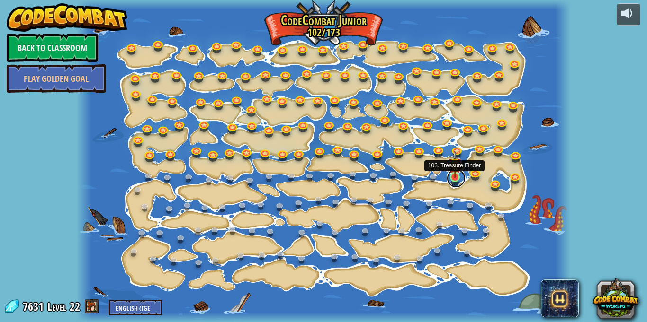
click at [453, 178] on link at bounding box center [455, 178] width 19 height 19
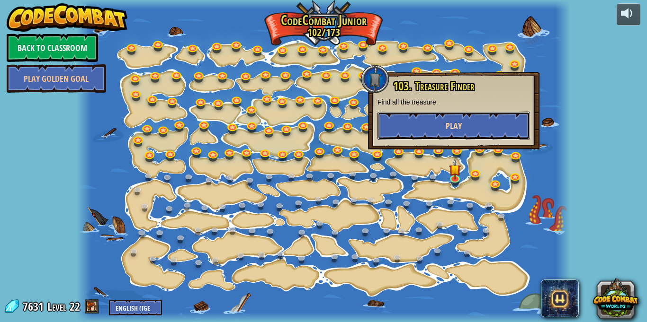
click at [466, 121] on button "Play" at bounding box center [453, 126] width 152 height 28
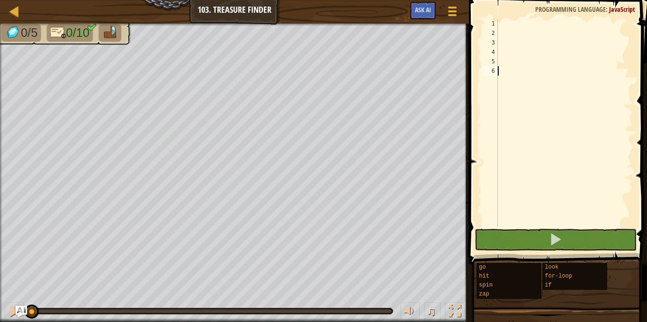
click at [515, 25] on div at bounding box center [564, 132] width 137 height 227
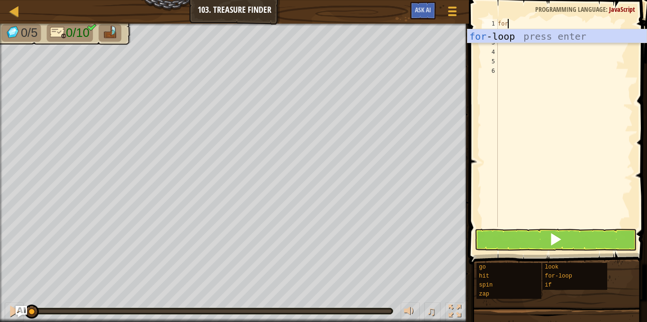
scroll to position [4, 1]
click at [488, 37] on div "for -loop press enter" at bounding box center [556, 50] width 179 height 43
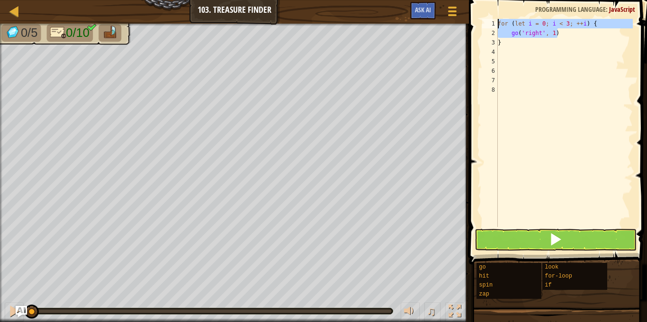
drag, startPoint x: 569, startPoint y: 31, endPoint x: 484, endPoint y: 26, distance: 85.4
click at [484, 26] on div "for (let i = 0; i < 3; ++i) { 1 2 3 4 5 6 7 8 for ( let i = 0 ; i < 3 ; ++ i ) …" at bounding box center [556, 123] width 152 height 208
type textarea "for (let i = 0; i < 3; ++i) { go('right', 1)"
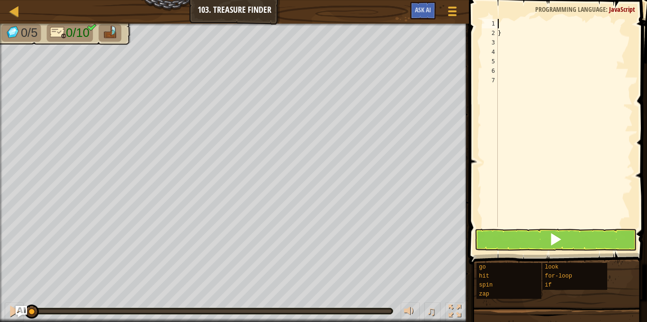
scroll to position [4, 0]
click at [505, 35] on div "}" at bounding box center [564, 132] width 137 height 227
type textarea "}"
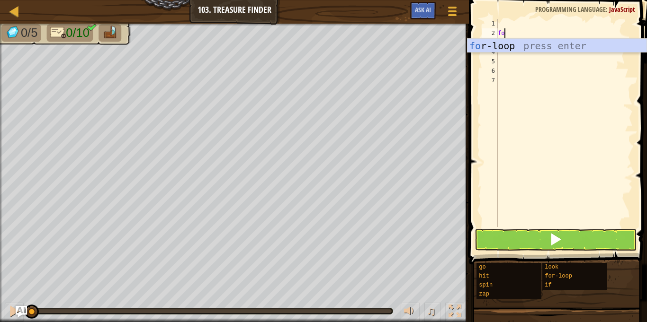
scroll to position [4, 1]
click at [518, 49] on div "for -loop press enter" at bounding box center [556, 60] width 179 height 43
type textarea "for (let i = 0; i < 3; ++i) {"
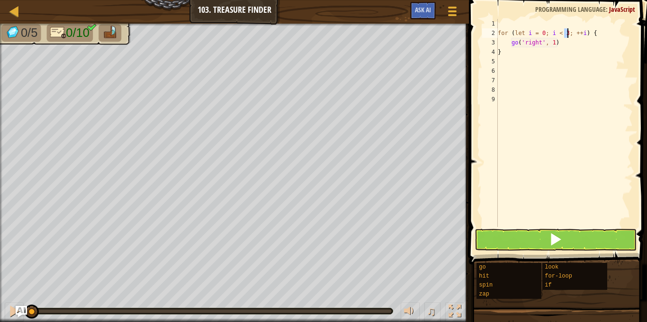
click at [509, 27] on div "for ( let i = 0 ; i < 3 ; ++ i ) { go ( 'right' , 1 ) }" at bounding box center [564, 132] width 137 height 227
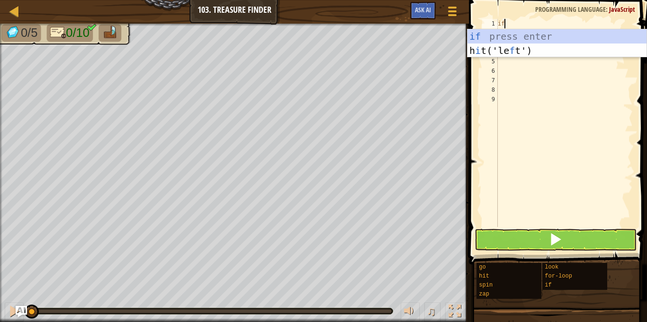
scroll to position [4, 0]
type textarea "i"
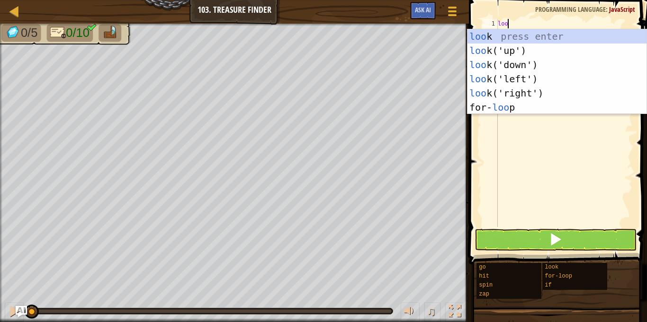
type textarea "look"
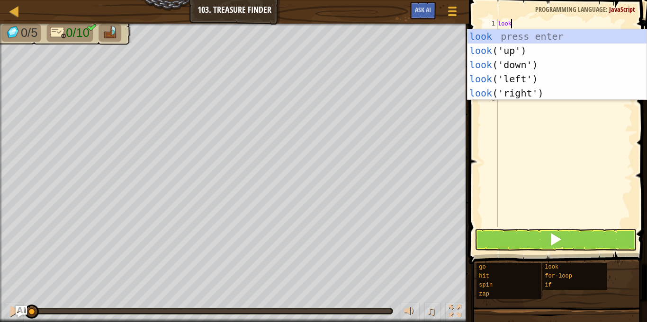
scroll to position [4, 1]
click at [525, 51] on div "look press enter look ('up') press enter look ('down') press enter look ('left'…" at bounding box center [556, 78] width 179 height 99
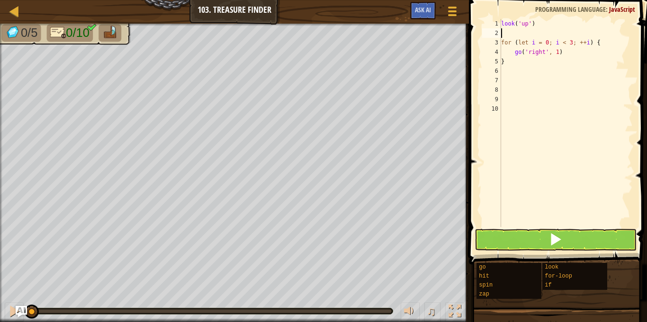
scroll to position [4, 0]
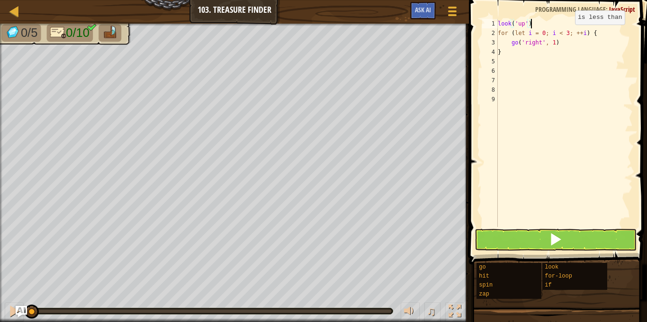
click at [566, 34] on div "look ( 'up' ) for ( let i = 0 ; i < 3 ; ++ i ) { go ( 'right' , 1 ) }" at bounding box center [564, 132] width 137 height 227
click at [603, 231] on button at bounding box center [555, 240] width 162 height 22
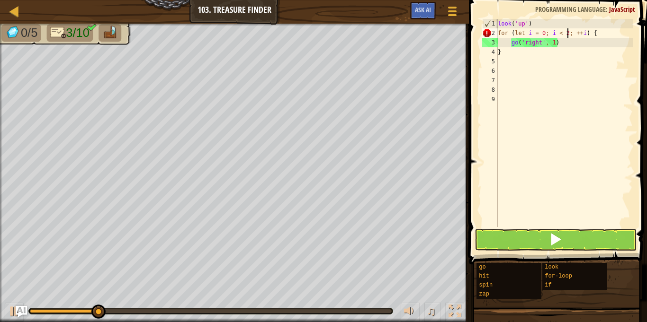
scroll to position [4, 10]
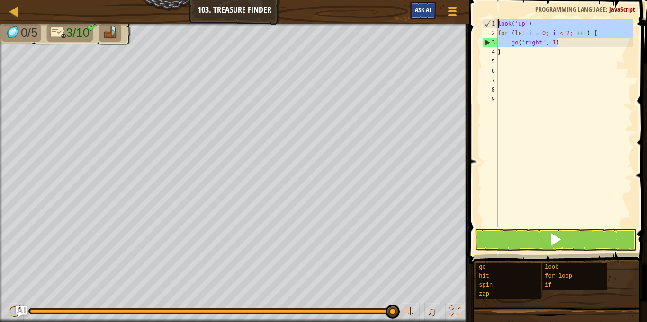
drag, startPoint x: 564, startPoint y: 44, endPoint x: 419, endPoint y: 14, distance: 148.4
click at [419, 14] on div "Map Junior 103. Treasure Finder Game Menu Ask AI 1 הההההההההההההההההההההההההההה…" at bounding box center [323, 161] width 647 height 322
type textarea "look('up') for (let i = 0; i < 2; ++i) {"
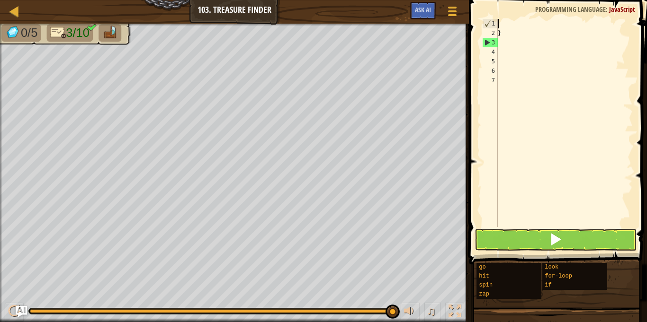
scroll to position [4, 0]
click at [505, 36] on div "}" at bounding box center [564, 132] width 137 height 227
type textarea "}"
click at [505, 78] on div at bounding box center [564, 132] width 137 height 227
click at [503, 243] on button at bounding box center [555, 240] width 162 height 22
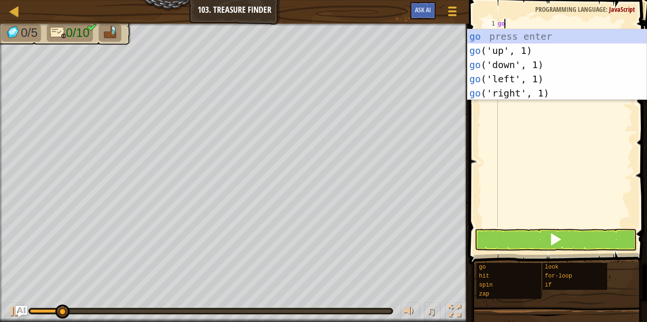
scroll to position [4, 0]
type textarea "g"
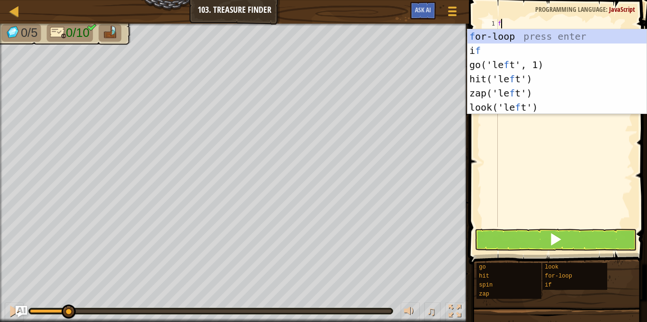
scroll to position [4, 1]
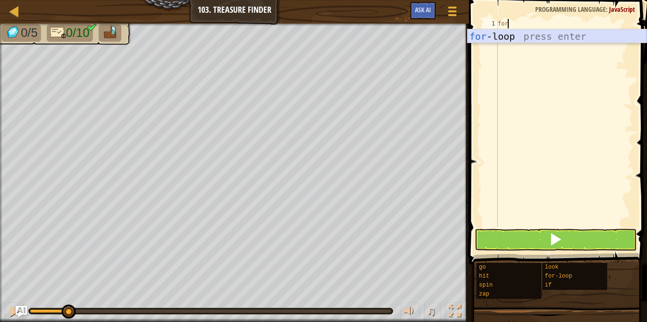
click at [540, 33] on div "for -loop press enter" at bounding box center [556, 50] width 179 height 43
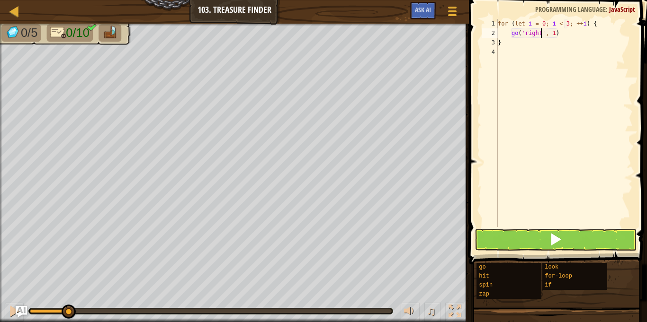
click at [540, 34] on div "for ( let i = 0 ; i < 3 ; ++ i ) { go ( 'right' , 1 ) }" at bounding box center [564, 132] width 137 height 227
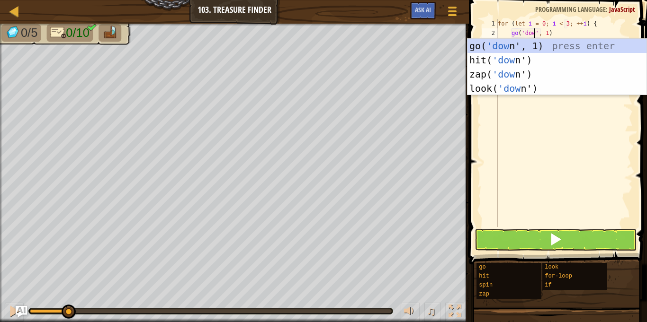
type textarea "go('down', 1)"
click at [560, 33] on div "for ( let i = 0 ; i < 3 ; ++ i ) { go ( 'down' , 1 ) }" at bounding box center [564, 132] width 137 height 227
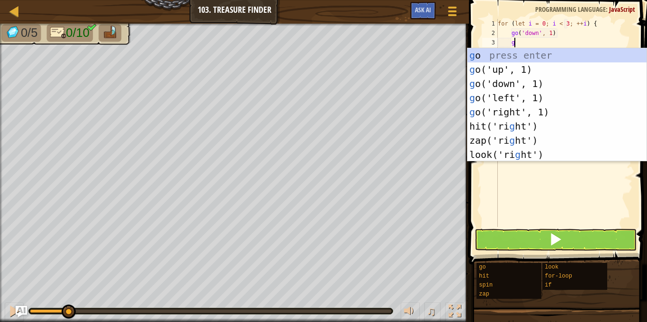
type textarea "go"
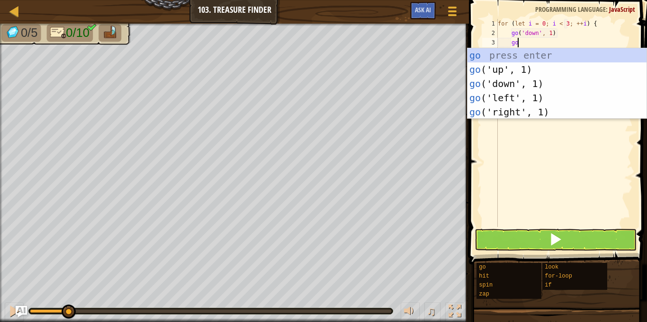
scroll to position [4, 2]
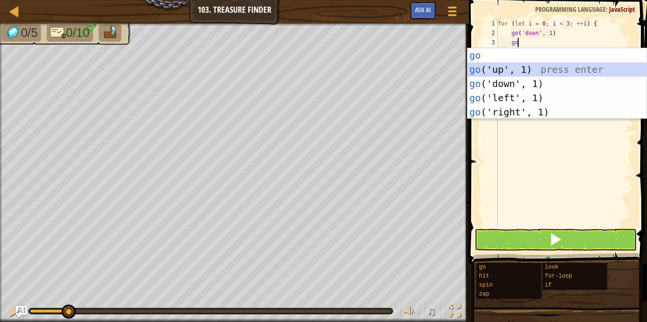
click at [538, 70] on div "go press enter go ('up', 1) press enter go ('down', 1) press enter go ('left', …" at bounding box center [556, 97] width 179 height 99
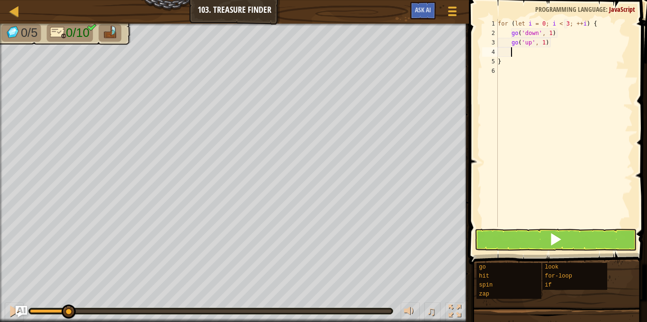
click at [543, 46] on div "for ( let i = 0 ; i < 3 ; ++ i ) { go ( 'down' , 1 ) go ( 'up' , 1 ) }" at bounding box center [564, 132] width 137 height 227
click at [567, 23] on div "for ( let i = 0 ; i < 3 ; ++ i ) { go ( 'down' , 1 ) go ( 'up' , 3 ) }" at bounding box center [564, 132] width 137 height 227
click at [505, 234] on button at bounding box center [555, 240] width 162 height 22
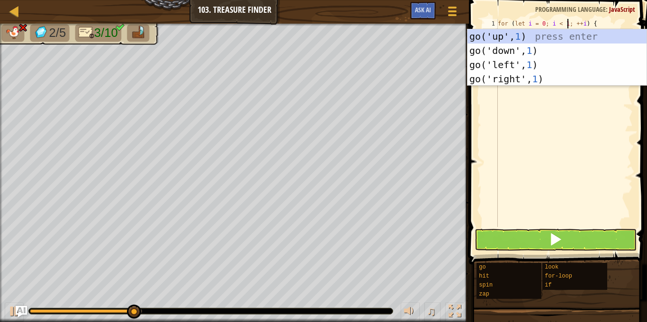
type textarea "for (let i = 0; i < 1; ++i) {"
click at [517, 232] on button at bounding box center [555, 240] width 162 height 22
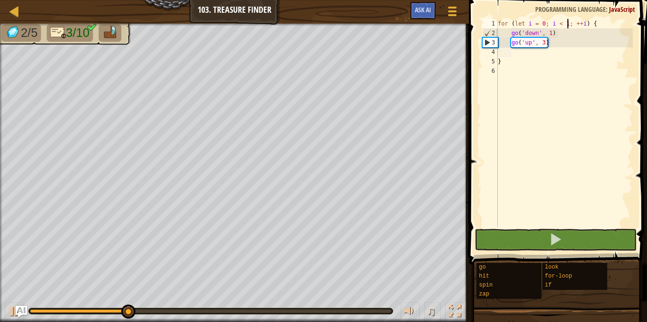
click at [515, 54] on div "for ( let i = 0 ; i < 1 ; ++ i ) { go ( 'down' , 1 ) go ( 'up' , 3 ) }" at bounding box center [564, 132] width 137 height 227
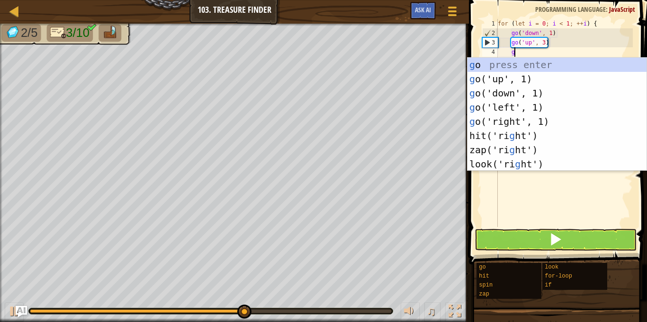
type textarea "go"
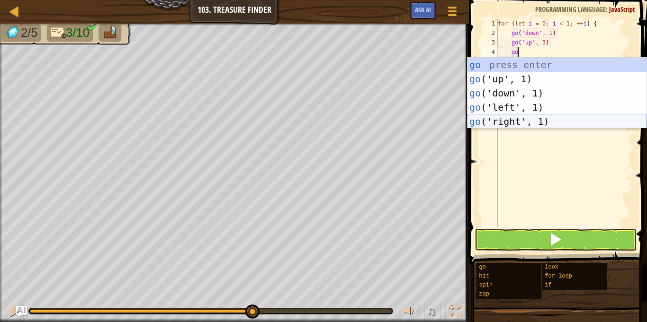
click at [521, 119] on div "go press enter go ('up', 1) press enter go ('down', 1) press enter go ('left', …" at bounding box center [556, 107] width 179 height 99
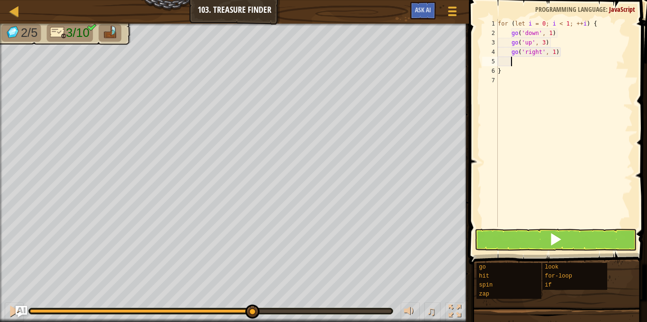
scroll to position [4, 1]
click at [569, 236] on button at bounding box center [555, 240] width 162 height 22
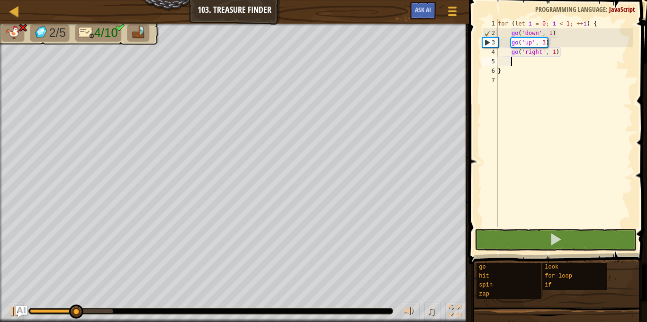
click at [550, 41] on div "for ( let i = 0 ; i < 1 ; ++ i ) { go ( 'down' , 1 ) go ( 'up' , 3 ) go ( 'righ…" at bounding box center [564, 132] width 137 height 227
type textarea "go('up', 3)"
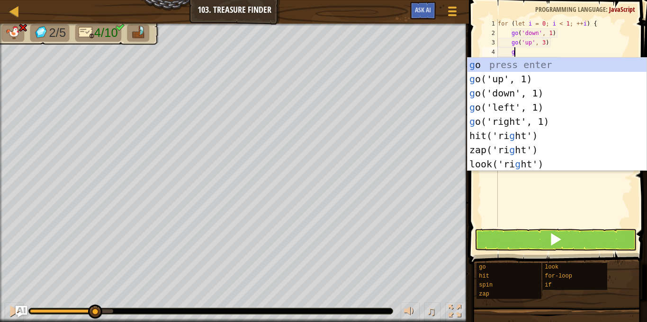
type textarea "go"
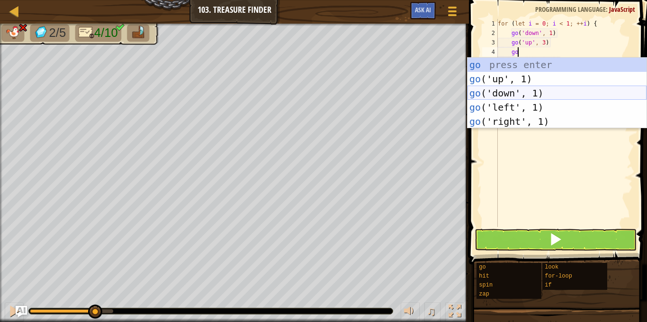
click at [538, 94] on div "go press enter go ('up', 1) press enter go ('down', 1) press enter go ('left', …" at bounding box center [556, 107] width 179 height 99
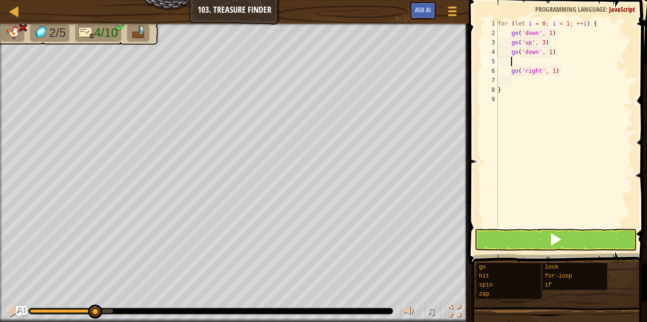
click at [549, 51] on div "for ( let i = 0 ; i < 1 ; ++ i ) { go ( 'down' , 1 ) go ( 'up' , 3 ) go ( 'down…" at bounding box center [564, 132] width 137 height 227
type textarea "go('down', 2)"
click at [515, 234] on button at bounding box center [555, 240] width 162 height 22
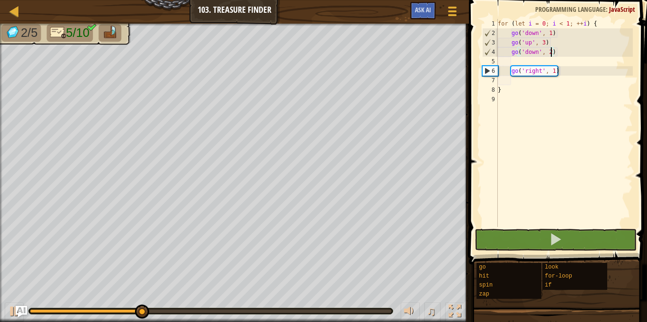
click at [517, 57] on div "for ( let i = 0 ; i < 1 ; ++ i ) { go ( 'down' , 1 ) go ( 'up' , 3 ) go ( 'down…" at bounding box center [564, 132] width 137 height 227
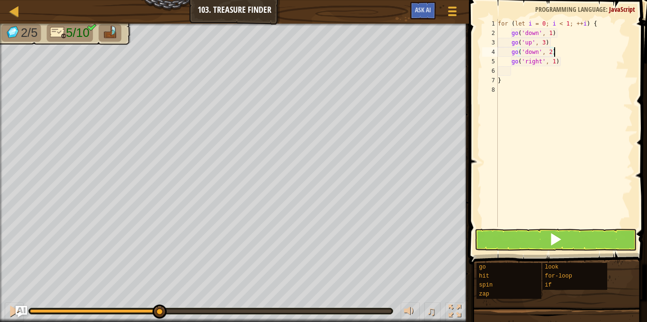
click at [554, 62] on div "for ( let i = 0 ; i < 1 ; ++ i ) { go ( 'down' , 1 ) go ( 'up' , 3 ) go ( 'down…" at bounding box center [564, 132] width 137 height 227
click at [567, 22] on div "for ( let i = 0 ; i < 1 ; ++ i ) { go ( 'down' , 1 ) go ( 'up' , 3 ) go ( 'down…" at bounding box center [564, 132] width 137 height 227
click at [573, 237] on button at bounding box center [555, 240] width 162 height 22
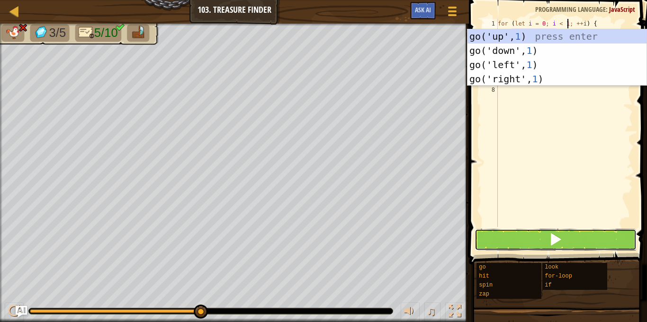
click at [572, 245] on button at bounding box center [555, 240] width 162 height 22
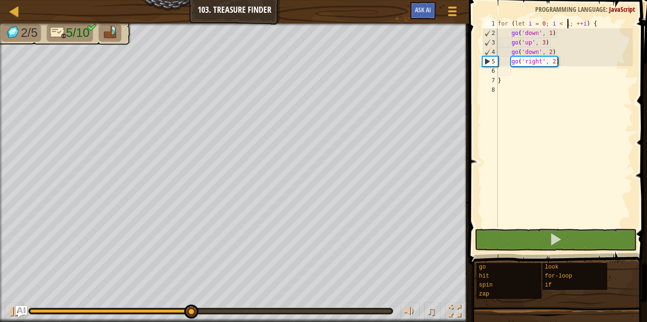
click at [560, 62] on div "for ( let i = 0 ; i < 1 ; ++ i ) { go ( 'down' , 1 ) go ( 'up' , 3 ) go ( 'down…" at bounding box center [564, 132] width 137 height 227
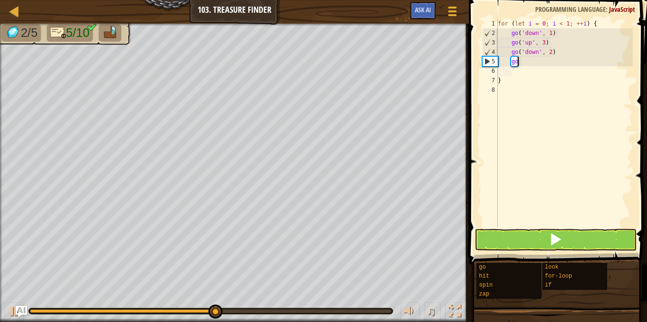
type textarea "g"
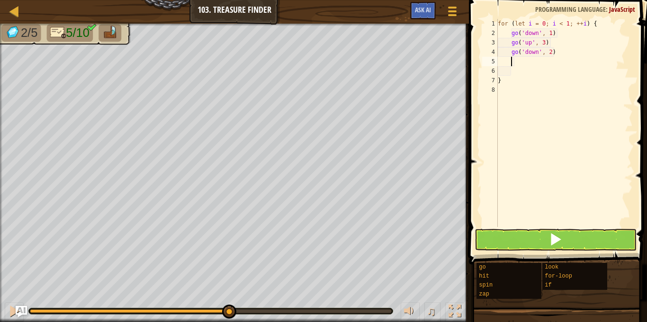
click at [507, 68] on div "for ( let i = 0 ; i < 1 ; ++ i ) { go ( 'down' , 1 ) go ( 'up' , 3 ) go ( 'down…" at bounding box center [564, 132] width 137 height 227
click at [515, 62] on div "for ( let i = 0 ; i < 1 ; ++ i ) { go ( 'down' , 1 ) go ( 'up' , 3 ) go ( 'down…" at bounding box center [564, 132] width 137 height 227
click at [510, 70] on div "for ( let i = 0 ; i < 1 ; ++ i ) { go ( 'down' , 1 ) go ( 'up' , 3 ) go ( 'down…" at bounding box center [564, 132] width 137 height 227
type textarea "go('down', 2)"
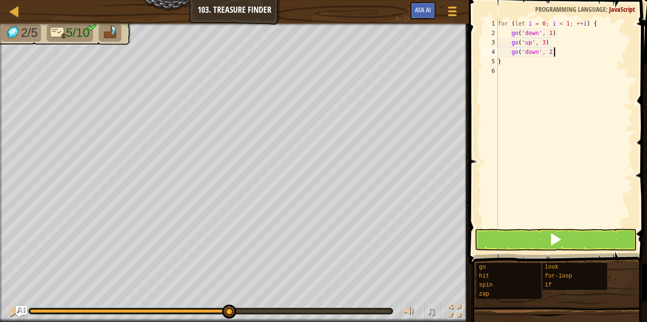
click at [501, 73] on div "for ( let i = 0 ; i < 1 ; ++ i ) { go ( 'down' , 1 ) go ( 'up' , 3 ) go ( 'down…" at bounding box center [564, 132] width 137 height 227
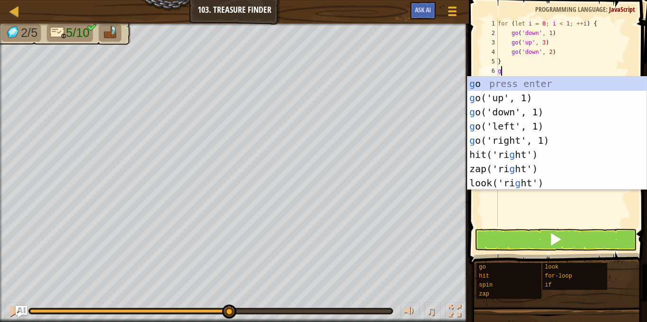
scroll to position [4, 0]
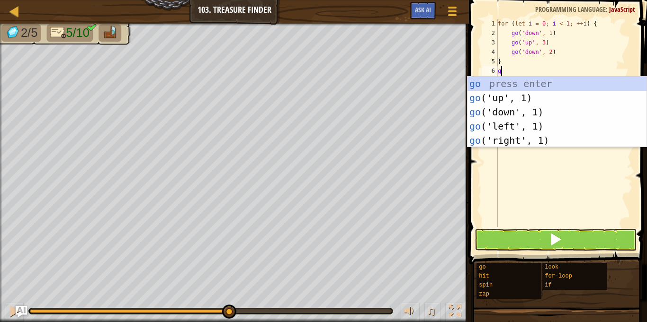
type textarea "g"
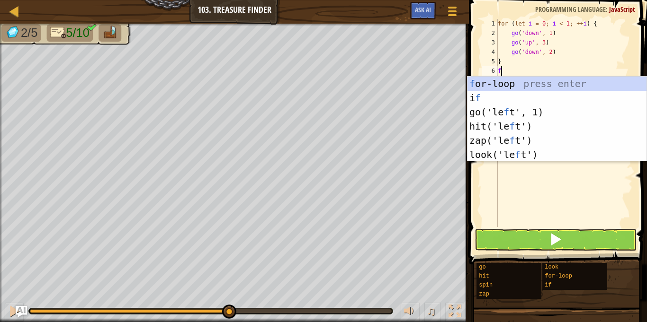
scroll to position [4, 1]
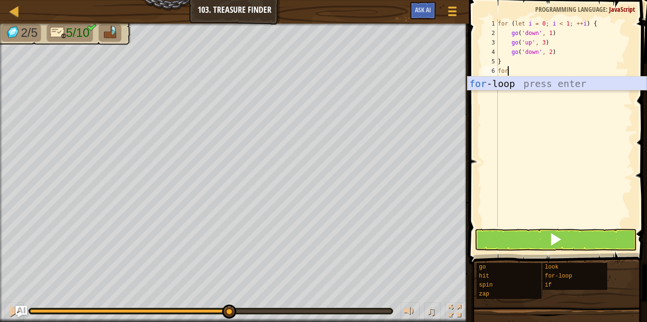
click at [536, 88] on div "for -loop press enter" at bounding box center [556, 98] width 179 height 43
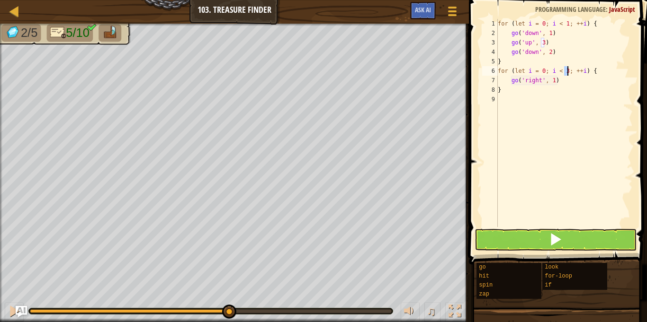
click at [541, 81] on div "for ( let i = 0 ; i < 1 ; ++ i ) { go ( 'down' , 1 ) go ( 'up' , 3 ) go ( 'down…" at bounding box center [564, 132] width 137 height 227
click at [553, 81] on div "for ( let i = 0 ; i < 1 ; ++ i ) { go ( 'down' , 1 ) go ( 'up' , 3 ) go ( 'down…" at bounding box center [564, 132] width 137 height 227
type textarea "go('right', 2)"
click at [563, 80] on div "for ( let i = 0 ; i < 1 ; ++ i ) { go ( 'down' , 1 ) go ( 'up' , 3 ) go ( 'down…" at bounding box center [564, 132] width 137 height 227
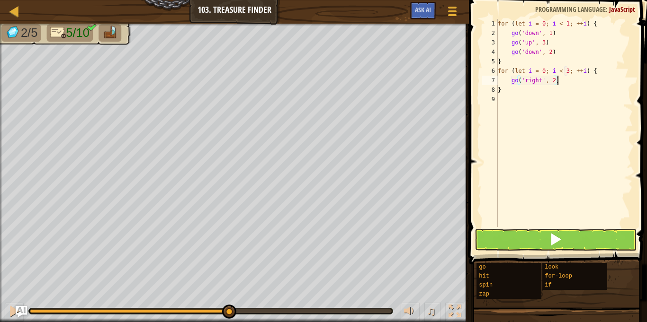
scroll to position [4, 1]
type textarea "go"
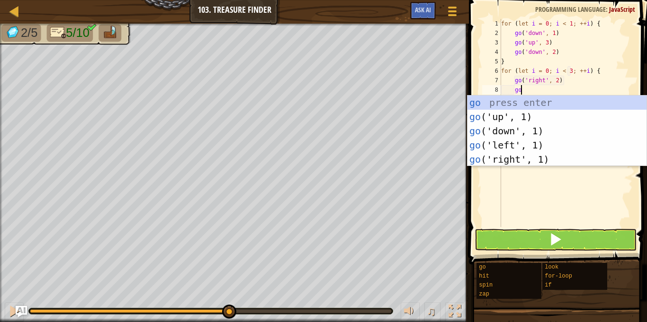
scroll to position [4, 2]
click at [549, 129] on div "go press enter go ('up', 1) press enter go ('down', 1) press enter go ('left', …" at bounding box center [556, 145] width 179 height 99
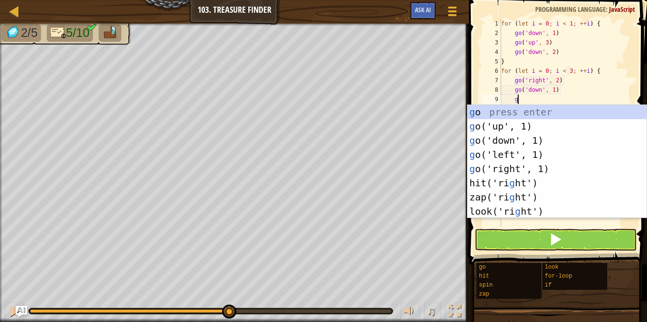
type textarea "go"
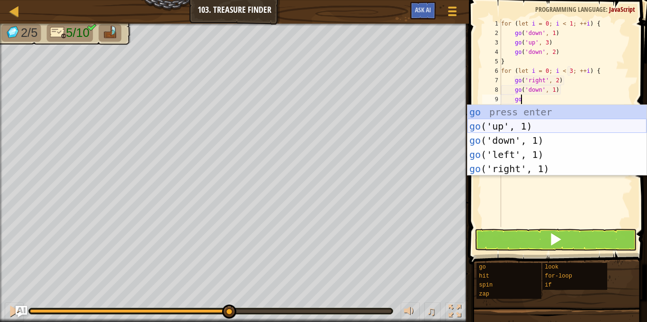
click at [523, 124] on div "go press enter go ('up', 1) press enter go ('down', 1) press enter go ('left', …" at bounding box center [556, 154] width 179 height 99
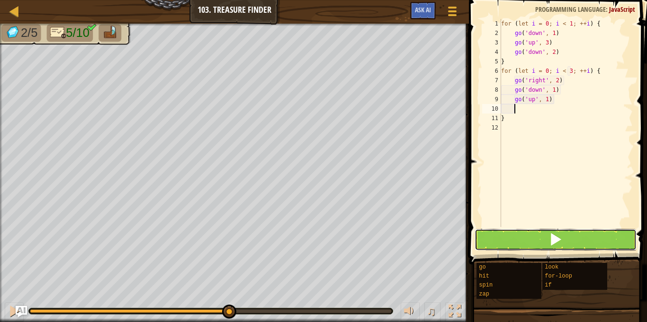
click at [539, 238] on button at bounding box center [555, 240] width 162 height 22
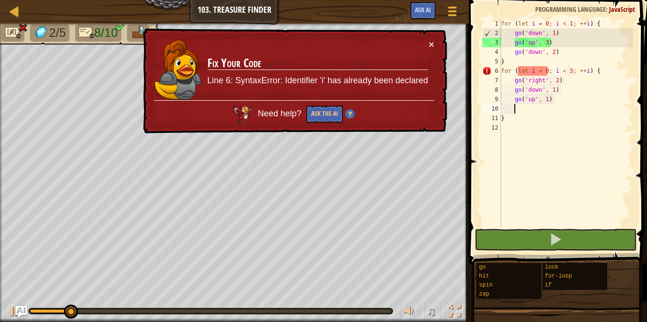
click at [534, 73] on div "for ( let i = 0 ; i < 1 ; ++ i ) { go ( 'down' , 1 ) go ( 'up' , 3 ) go ( 'down…" at bounding box center [565, 132] width 133 height 227
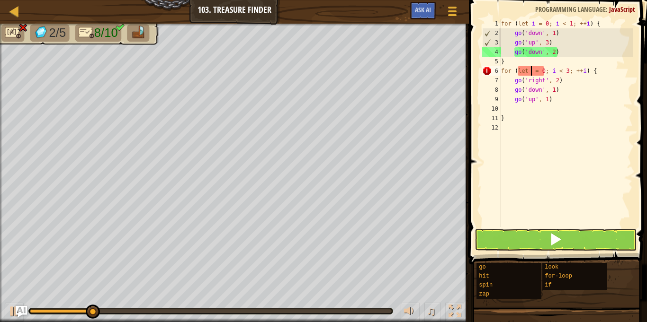
scroll to position [4, 5]
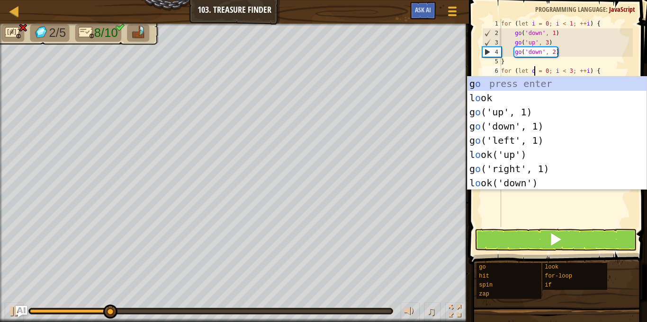
click at [556, 71] on div "for ( let i = 0 ; i < 1 ; ++ i ) { go ( 'down' , 1 ) go ( 'up' , 3 ) go ( 'down…" at bounding box center [565, 132] width 133 height 227
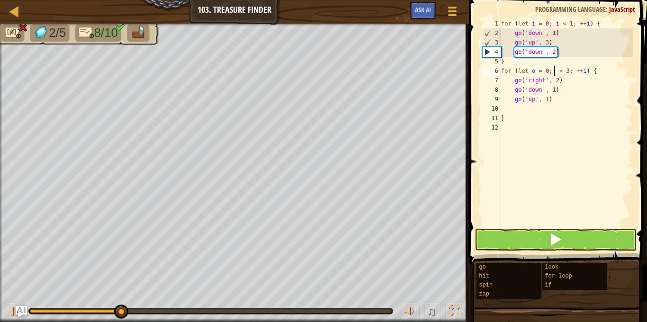
scroll to position [4, 8]
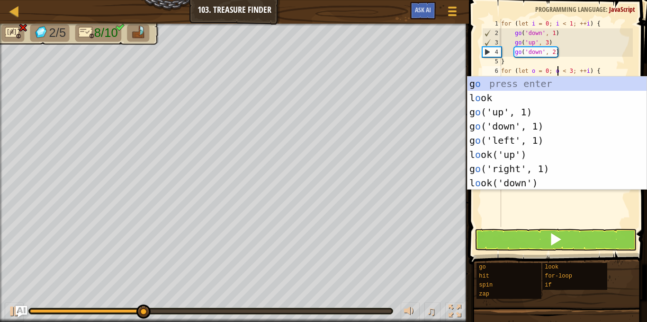
click at [587, 73] on div "for ( let i = 0 ; i < 1 ; ++ i ) { go ( 'down' , 1 ) go ( 'up' , 3 ) go ( 'down…" at bounding box center [565, 132] width 133 height 227
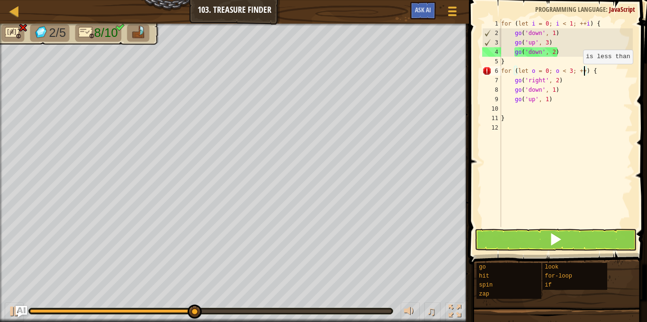
click at [578, 73] on div "for ( let i = 0 ; i < 1 ; ++ i ) { go ( 'down' , 1 ) go ( 'up' , 3 ) go ( 'down…" at bounding box center [565, 132] width 133 height 227
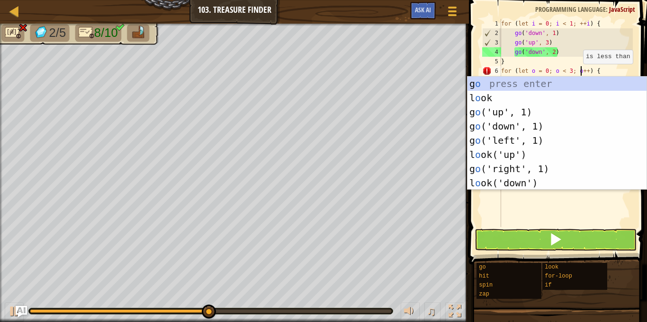
scroll to position [4, 11]
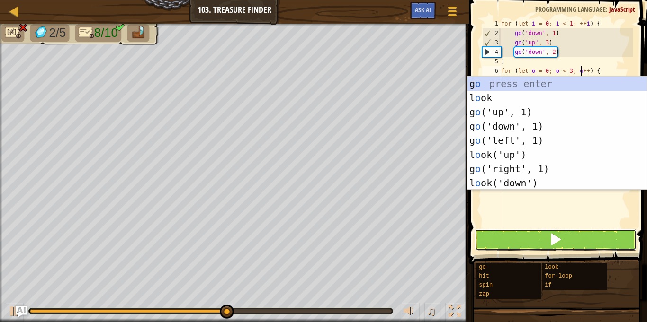
click at [534, 243] on button at bounding box center [555, 240] width 162 height 22
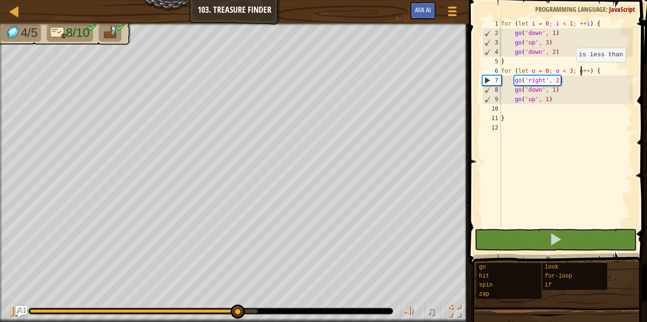
click at [571, 71] on div "for ( let i = 0 ; i < 1 ; ++ i ) { go ( 'down' , 1 ) go ( 'up' , 3 ) go ( 'down…" at bounding box center [565, 132] width 133 height 227
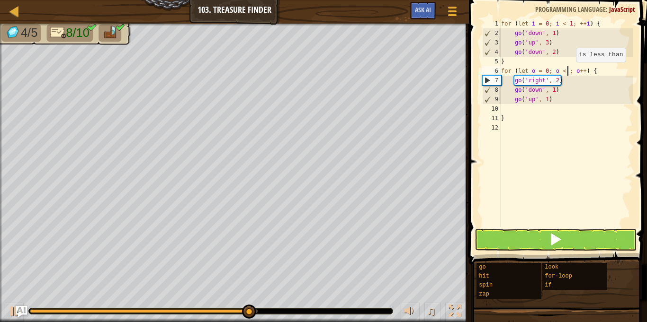
scroll to position [4, 10]
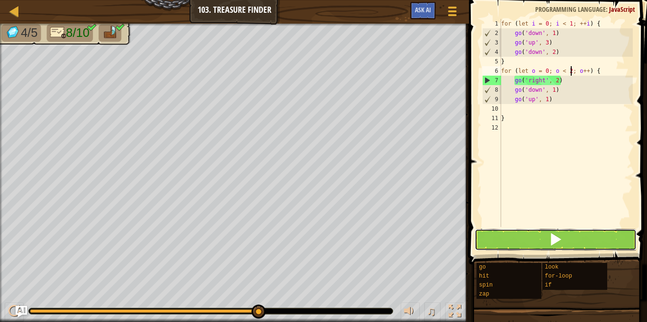
click at [586, 239] on button at bounding box center [555, 240] width 162 height 22
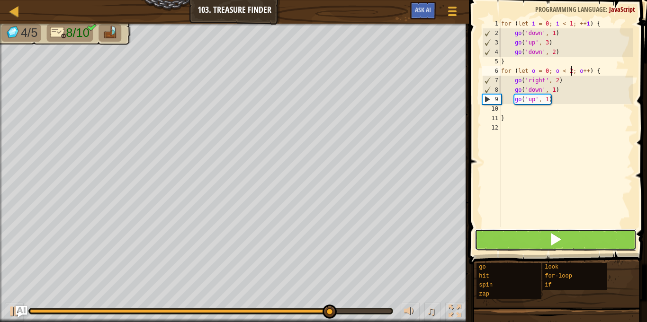
click at [518, 241] on button at bounding box center [555, 240] width 162 height 22
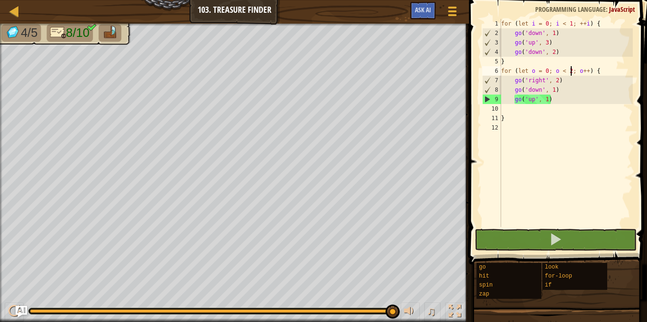
click at [556, 79] on div "for ( let i = 0 ; i < 1 ; ++ i ) { go ( 'down' , 1 ) go ( 'up' , 3 ) go ( 'down…" at bounding box center [565, 132] width 133 height 227
type textarea "go('right', 2)"
click at [516, 112] on div "for ( let i = 0 ; i < 1 ; ++ i ) { go ( 'down' , 1 ) go ( 'up' , 3 ) go ( 'down…" at bounding box center [565, 132] width 133 height 227
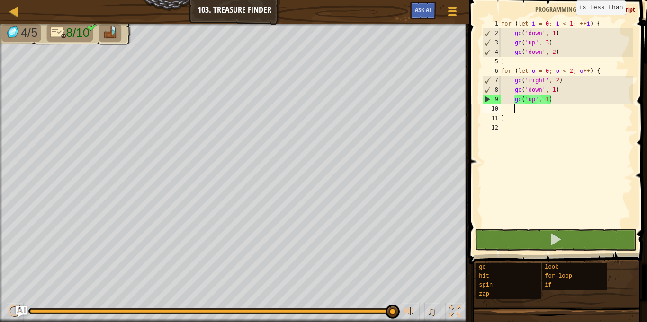
click at [570, 24] on div "for ( let i = 0 ; i < 1 ; ++ i ) { go ( 'down' , 1 ) go ( 'up' , 3 ) go ( 'down…" at bounding box center [565, 132] width 133 height 227
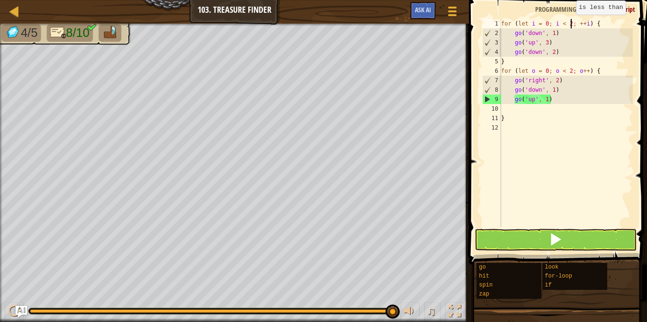
scroll to position [4, 10]
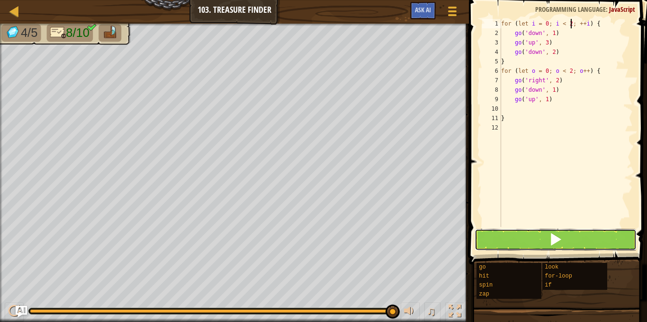
click at [539, 245] on button at bounding box center [555, 240] width 162 height 22
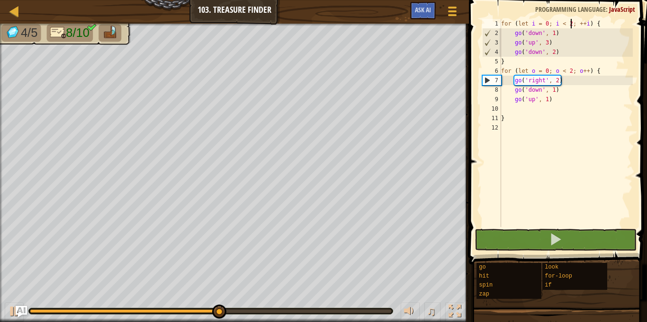
click at [561, 51] on div "for ( let i = 0 ; i < 2 ; ++ i ) { go ( 'down' , 1 ) go ( 'up' , 3 ) go ( 'down…" at bounding box center [565, 132] width 133 height 227
type textarea "go('down', 2)"
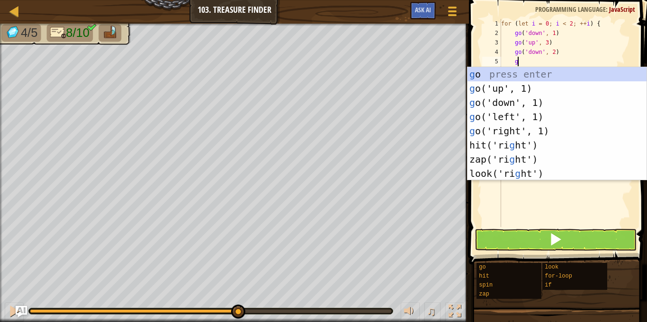
type textarea "go"
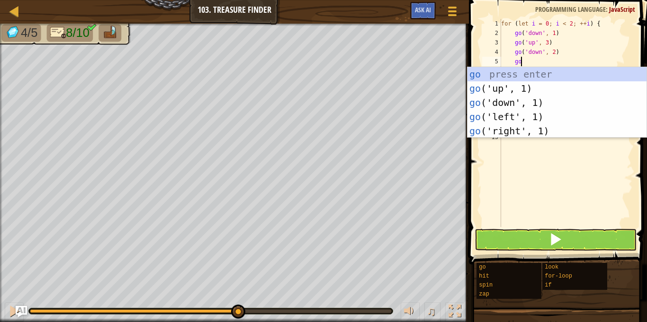
scroll to position [4, 2]
click at [522, 130] on div "go press enter go ('up', 1) press enter go ('down', 1) press enter go ('left', …" at bounding box center [556, 116] width 179 height 99
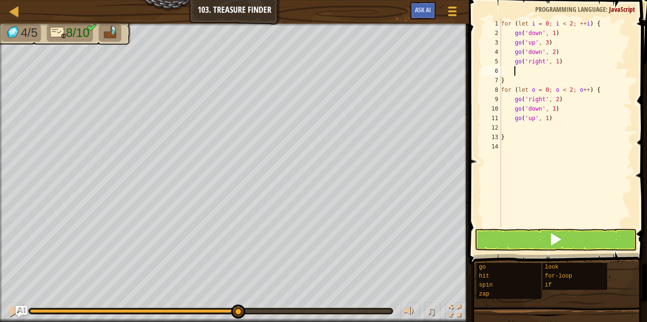
scroll to position [4, 1]
click at [558, 63] on div "for ( let i = 0 ; i < 2 ; ++ i ) { go ( 'down' , 1 ) go ( 'up' , 3 ) go ( 'down…" at bounding box center [565, 132] width 133 height 227
click at [570, 23] on div "for ( let i = 0 ; i < 2 ; ++ i ) { go ( 'down' , 1 ) go ( 'up' , 3 ) go ( 'down…" at bounding box center [565, 132] width 133 height 227
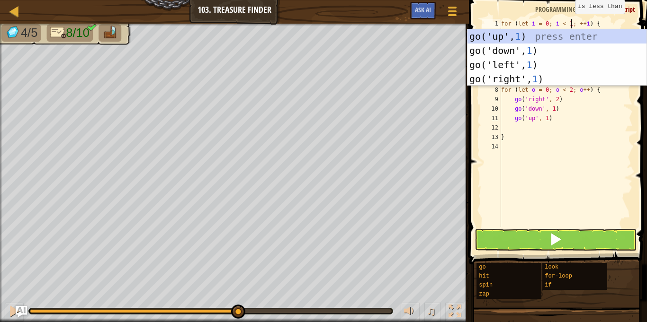
scroll to position [4, 10]
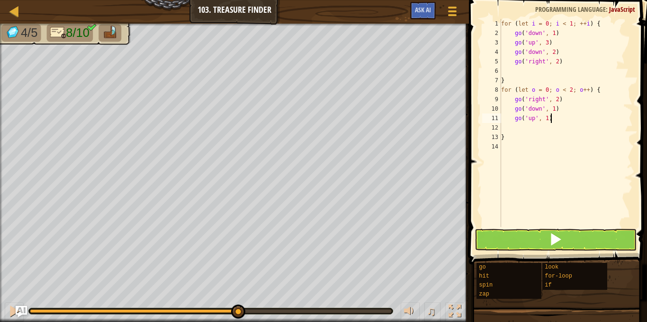
click at [551, 120] on div "for ( let i = 0 ; i < 1 ; ++ i ) { go ( 'down' , 1 ) go ( 'up' , 3 ) go ( 'down…" at bounding box center [565, 132] width 133 height 227
type textarea "go('up', 1)"
click at [520, 69] on div "for ( let i = 0 ; i < 1 ; ++ i ) { go ( 'down' , 1 ) go ( 'up' , 3 ) go ( 'down…" at bounding box center [565, 132] width 133 height 227
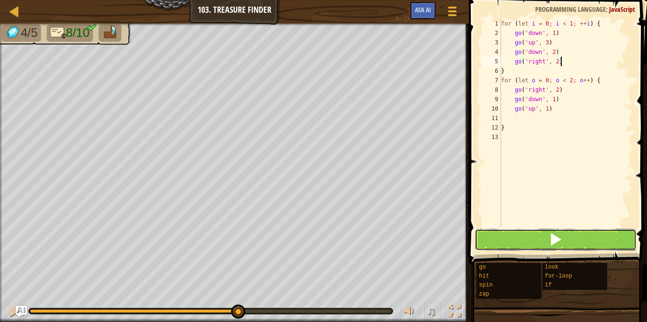
click at [568, 242] on button at bounding box center [555, 240] width 162 height 22
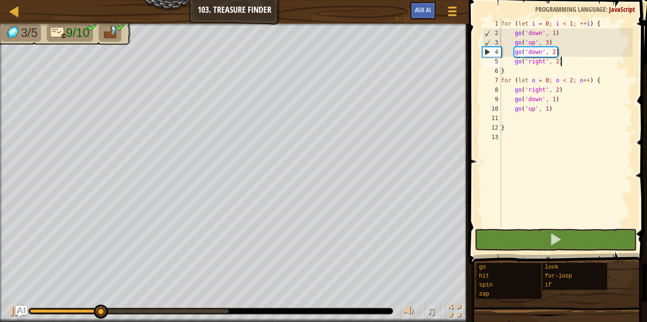
click at [561, 90] on div "for ( let i = 0 ; i < 1 ; ++ i ) { go ( 'down' , 1 ) go ( 'up' , 3 ) go ( 'down…" at bounding box center [565, 132] width 133 height 227
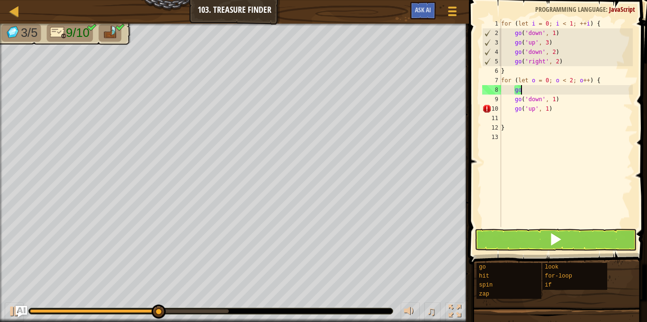
type textarea "g"
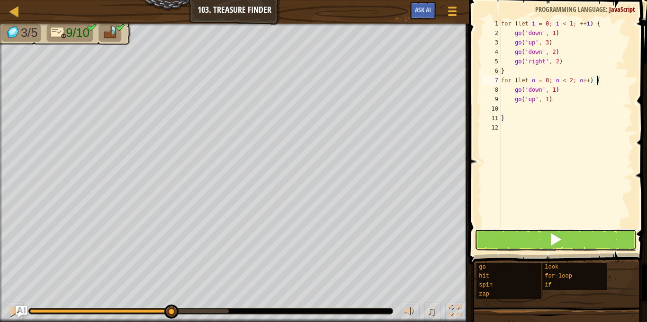
click at [558, 233] on span at bounding box center [555, 239] width 13 height 13
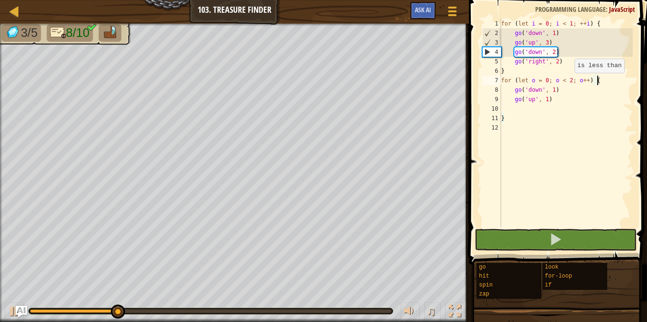
click at [569, 82] on div "for ( let i = 0 ; i < 1 ; ++ i ) { go ( 'down' , 1 ) go ( 'up' , 3 ) go ( 'down…" at bounding box center [565, 132] width 133 height 227
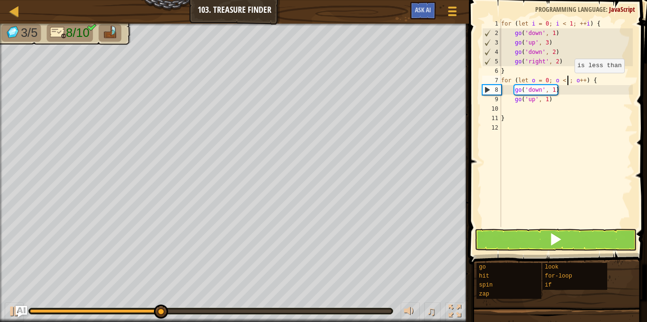
scroll to position [4, 10]
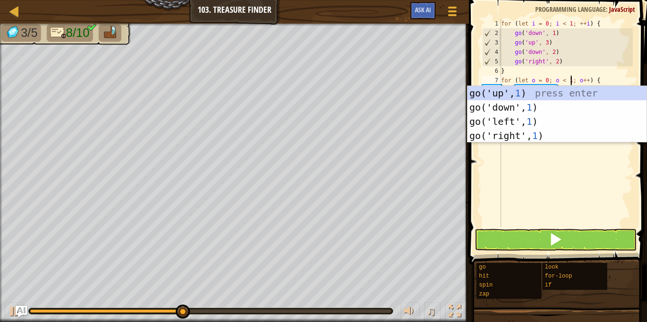
type textarea "for (let o = 0; o < 1; o++) {"
click at [552, 242] on span at bounding box center [555, 239] width 13 height 13
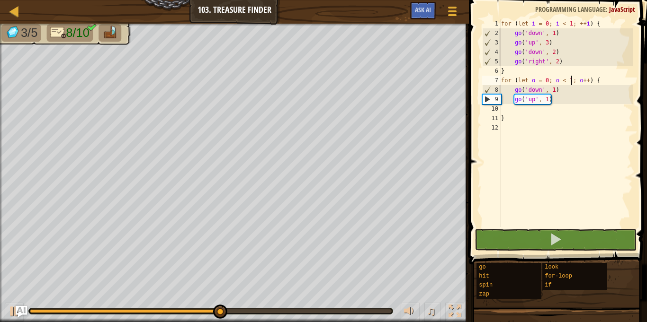
click at [515, 109] on div "for ( let i = 0 ; i < 1 ; ++ i ) { go ( 'down' , 1 ) go ( 'up' , 3 ) go ( 'down…" at bounding box center [565, 132] width 133 height 227
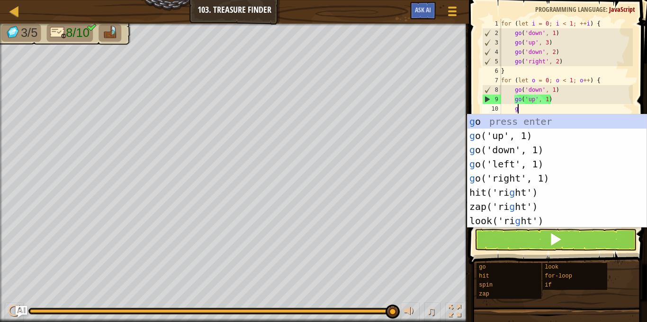
type textarea "go"
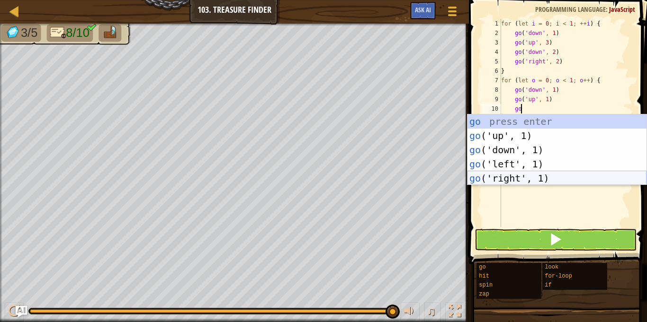
click at [517, 174] on div "go press enter go ('up', 1) press enter go ('down', 1) press enter go ('left', …" at bounding box center [556, 164] width 179 height 99
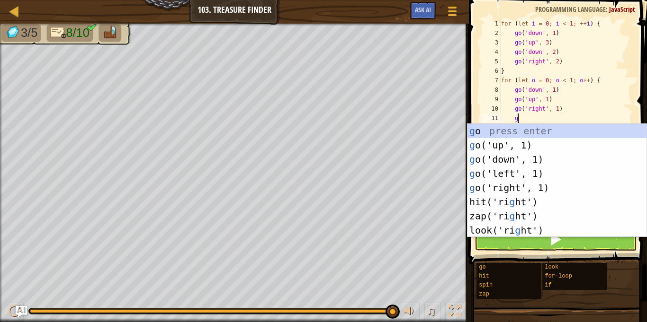
type textarea "go"
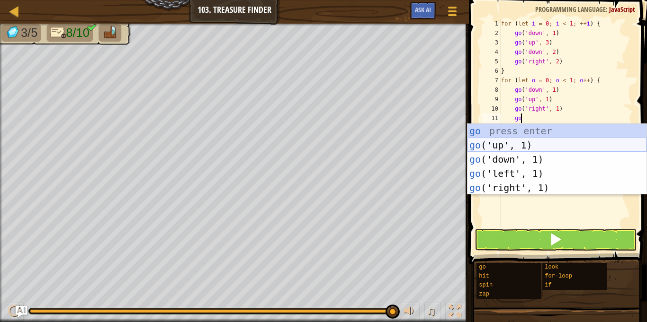
click at [518, 146] on div "go press enter go ('up', 1) press enter go ('down', 1) press enter go ('left', …" at bounding box center [556, 173] width 179 height 99
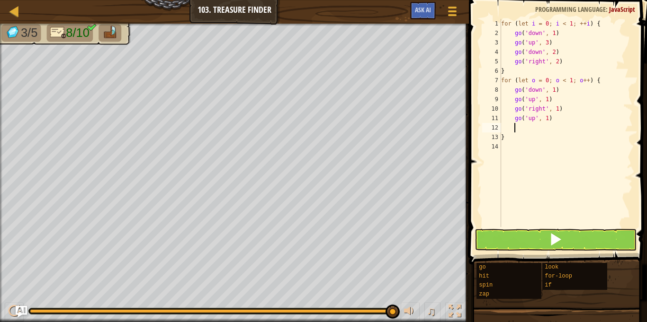
click at [546, 120] on div "for ( let i = 0 ; i < 1 ; ++ i ) { go ( 'down' , 1 ) go ( 'up' , 3 ) go ( 'down…" at bounding box center [565, 132] width 133 height 227
type textarea "go('up', 2)"
click at [549, 243] on span at bounding box center [555, 239] width 13 height 13
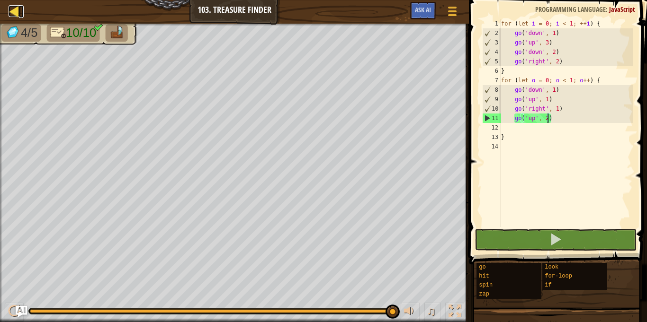
click at [10, 12] on div at bounding box center [15, 11] width 12 height 12
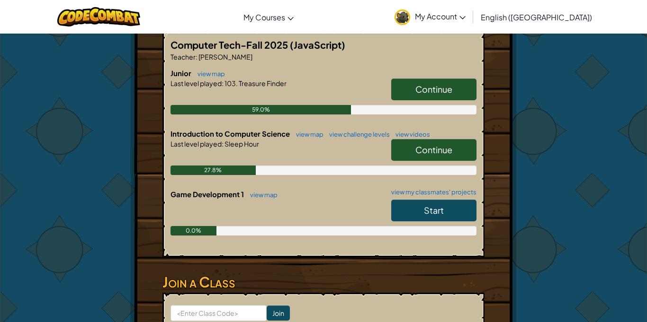
scroll to position [199, 0]
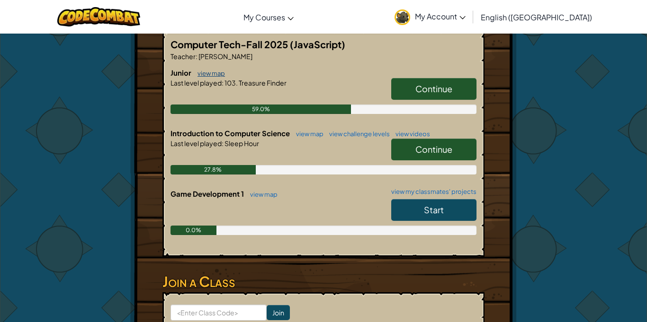
click at [213, 74] on link "view map" at bounding box center [209, 74] width 32 height 8
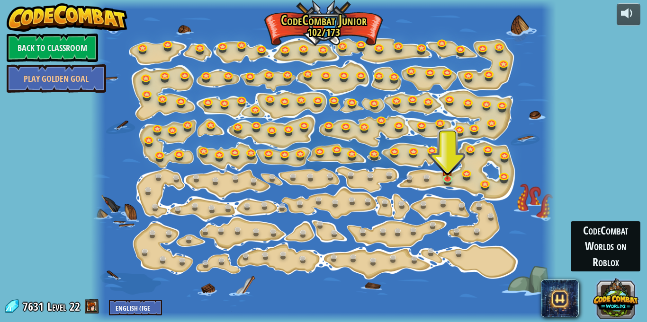
click at [618, 317] on button at bounding box center [615, 298] width 45 height 45
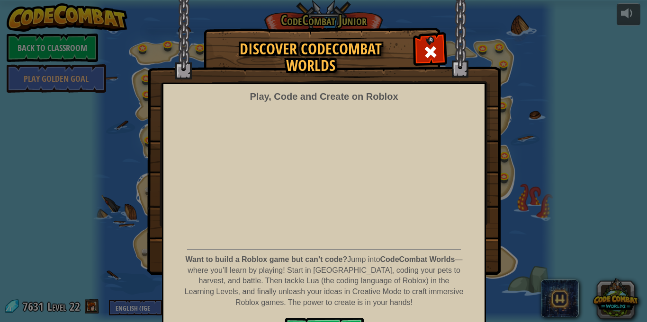
scroll to position [31, 0]
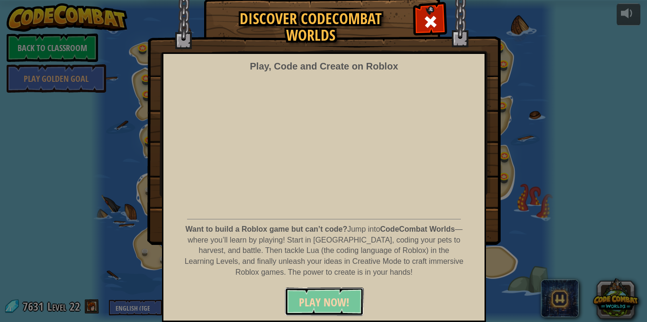
click at [327, 309] on span "PLAY NOW!" at bounding box center [324, 302] width 51 height 15
